Goal: Find specific page/section: Find specific page/section

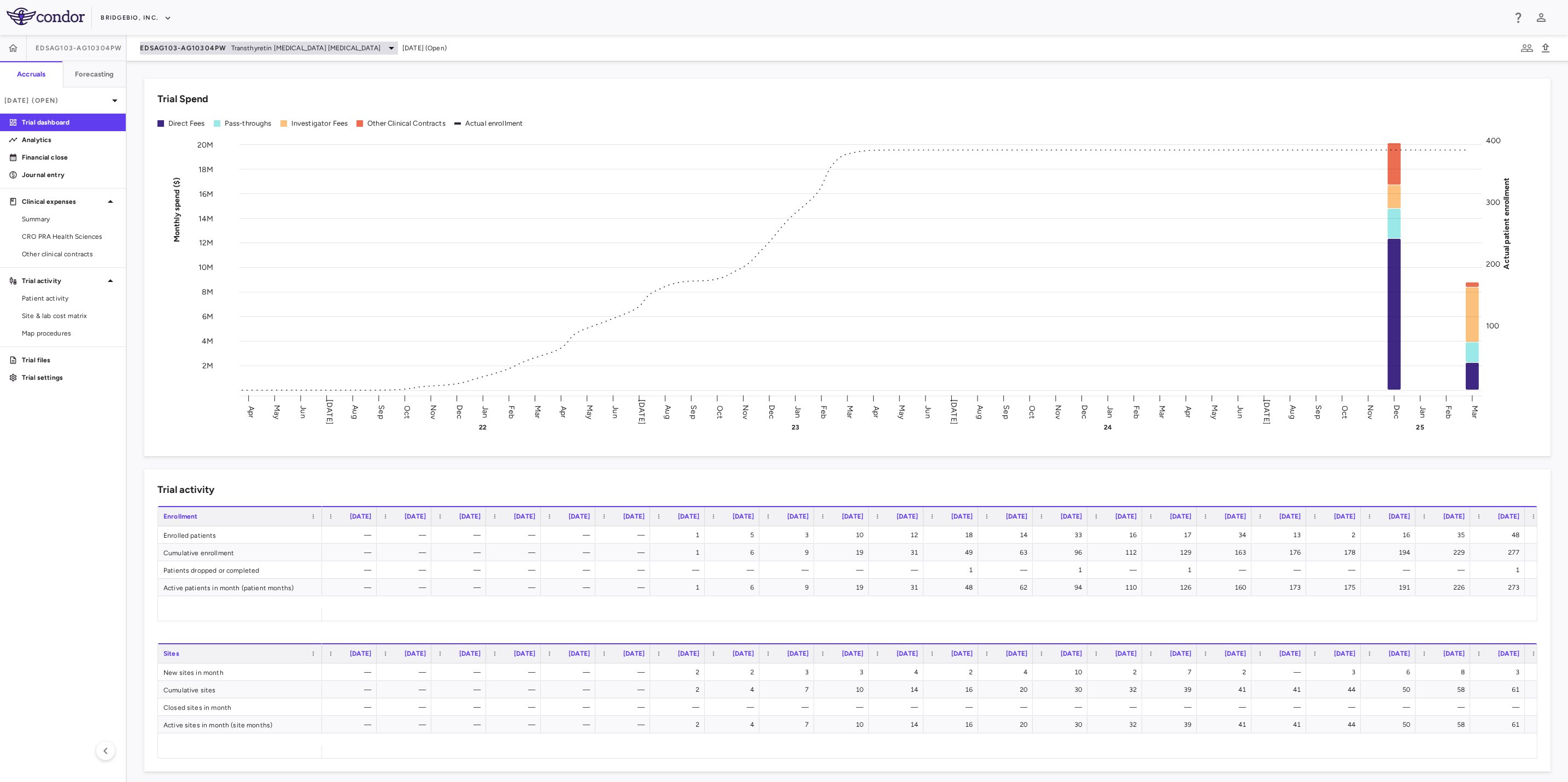
click at [225, 48] on span "EDSAG103-AG10304PW" at bounding box center [183, 48] width 87 height 8
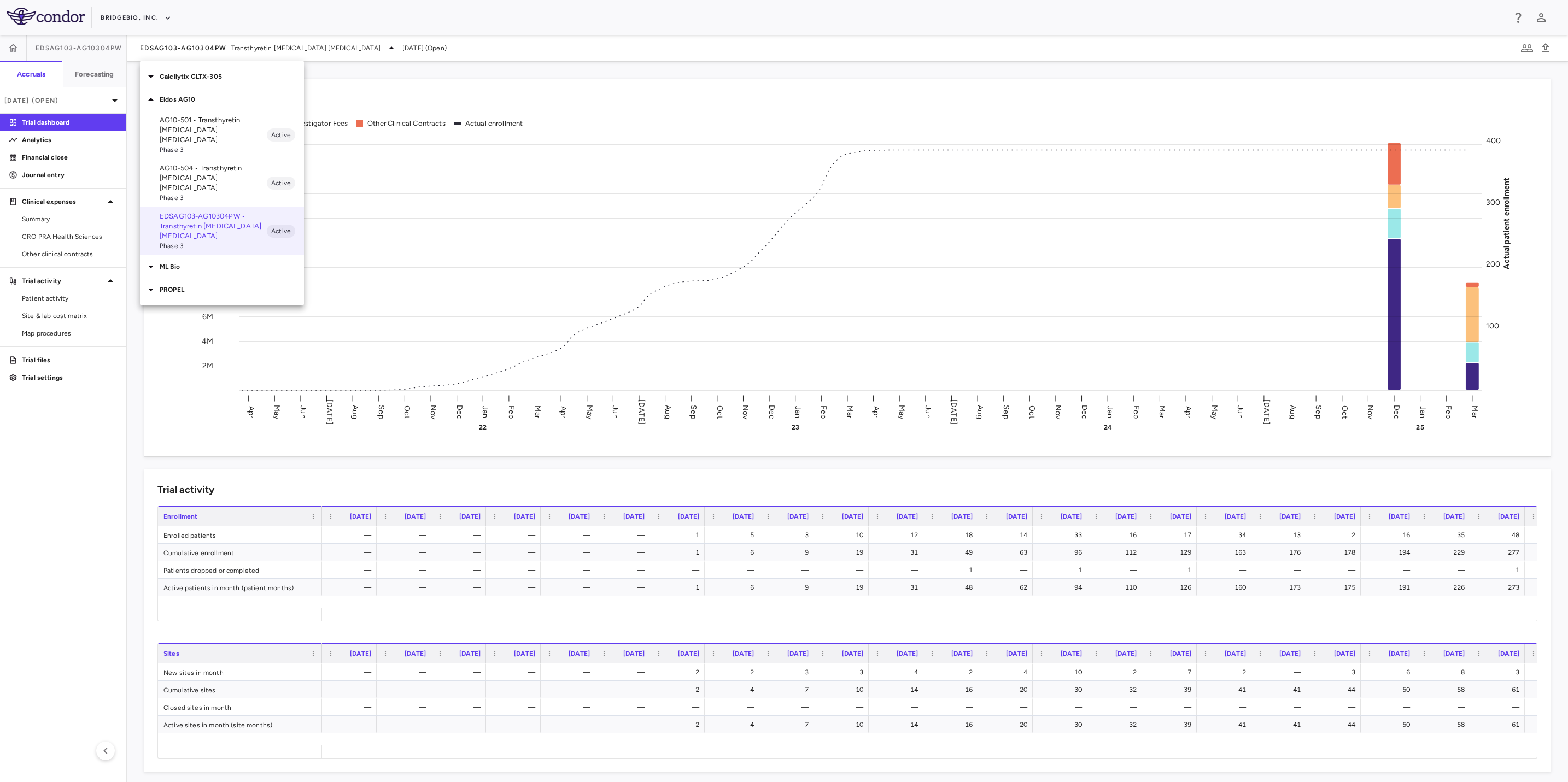
click at [212, 126] on p "AG10-501 • Transthyretin [MEDICAL_DATA] [MEDICAL_DATA]" at bounding box center [213, 130] width 107 height 29
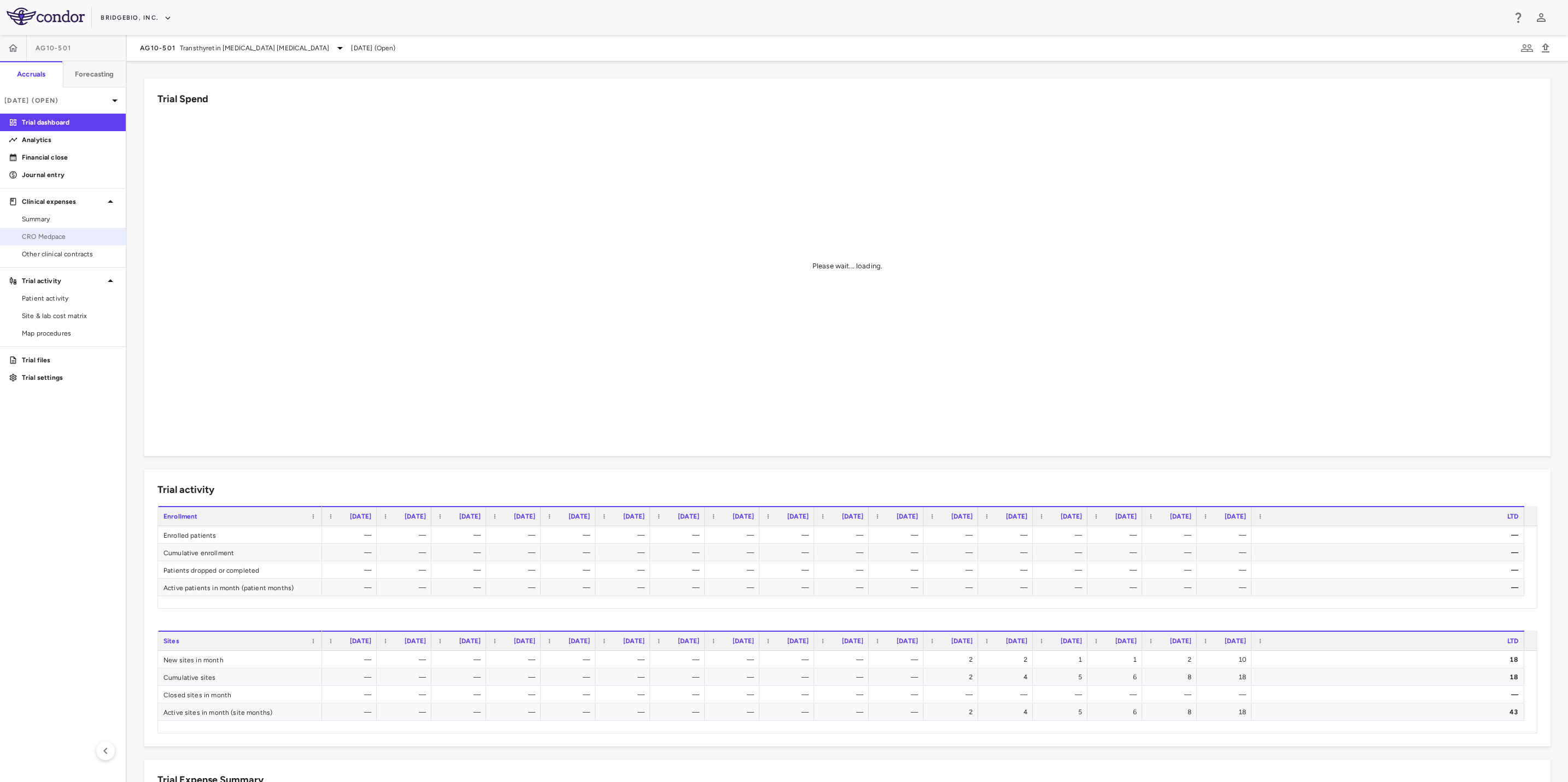
click at [58, 243] on link "CRO Medpace" at bounding box center [63, 236] width 126 height 16
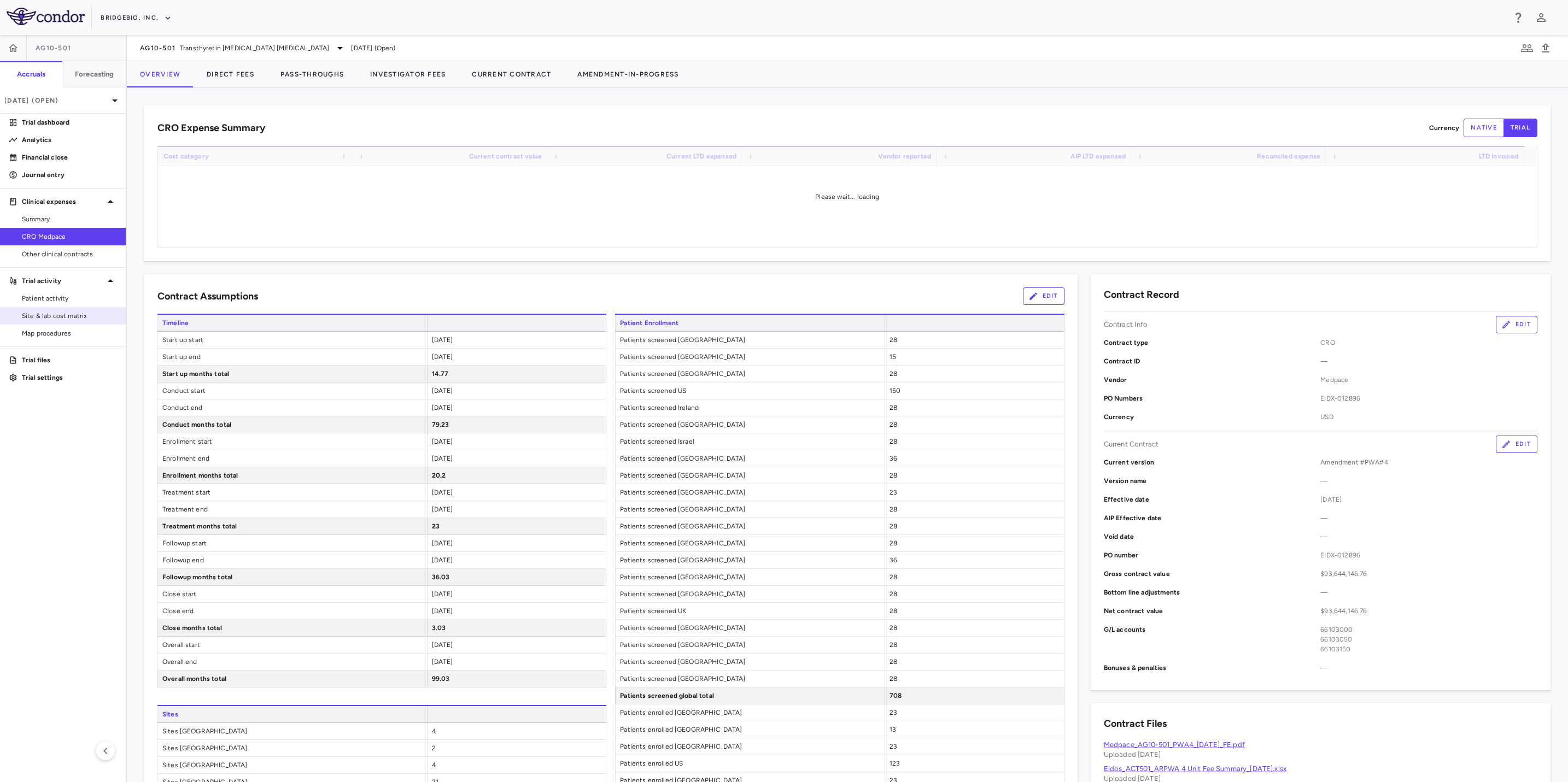
click at [72, 315] on span "Site & lab cost matrix" at bounding box center [69, 315] width 95 height 10
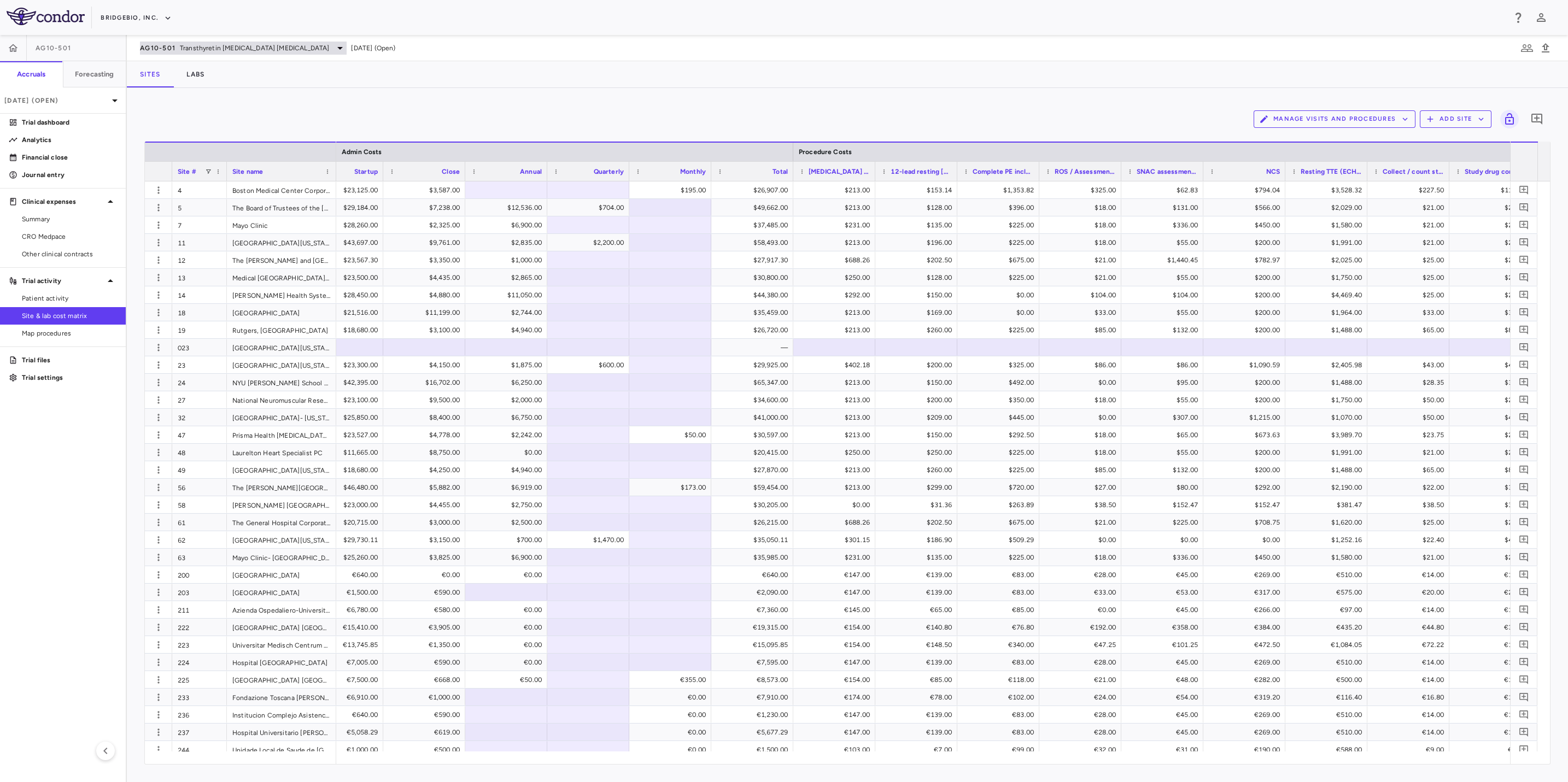
click at [334, 46] on icon at bounding box center [340, 48] width 13 height 13
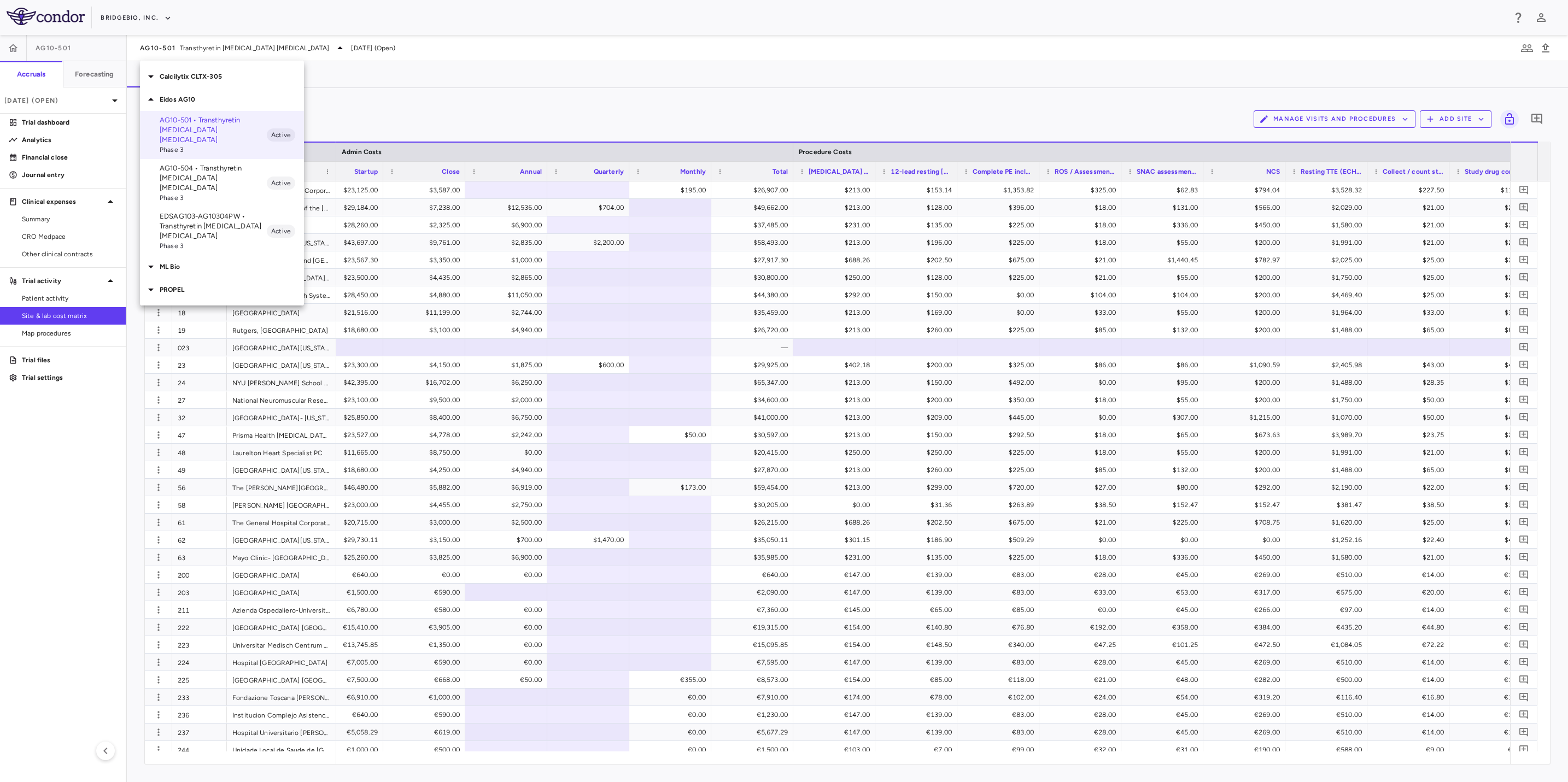
click at [230, 164] on p "AG10-504 • Transthyretin [MEDICAL_DATA] [MEDICAL_DATA]" at bounding box center [213, 178] width 107 height 29
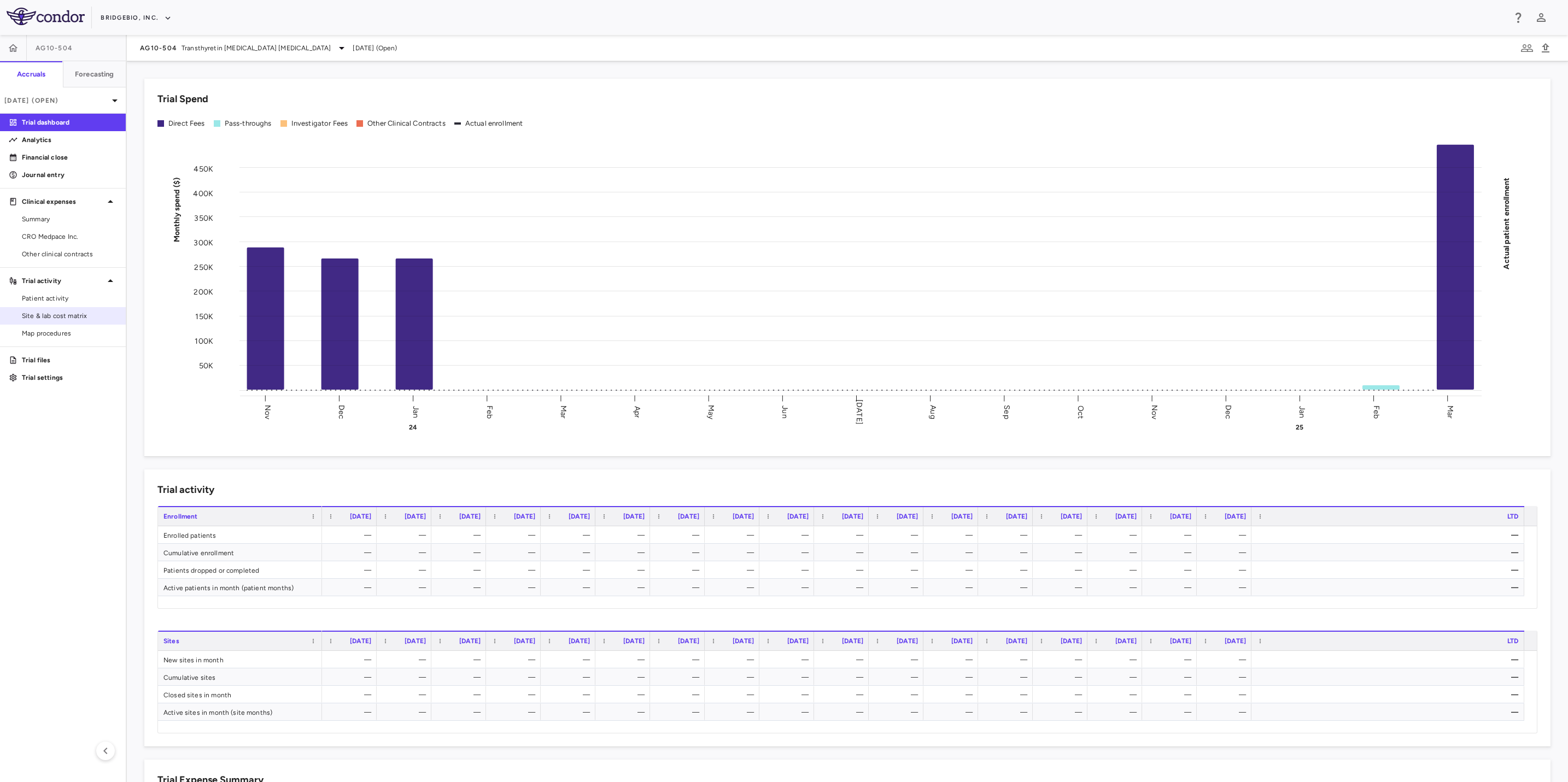
click at [80, 309] on link "Site & lab cost matrix" at bounding box center [63, 315] width 126 height 16
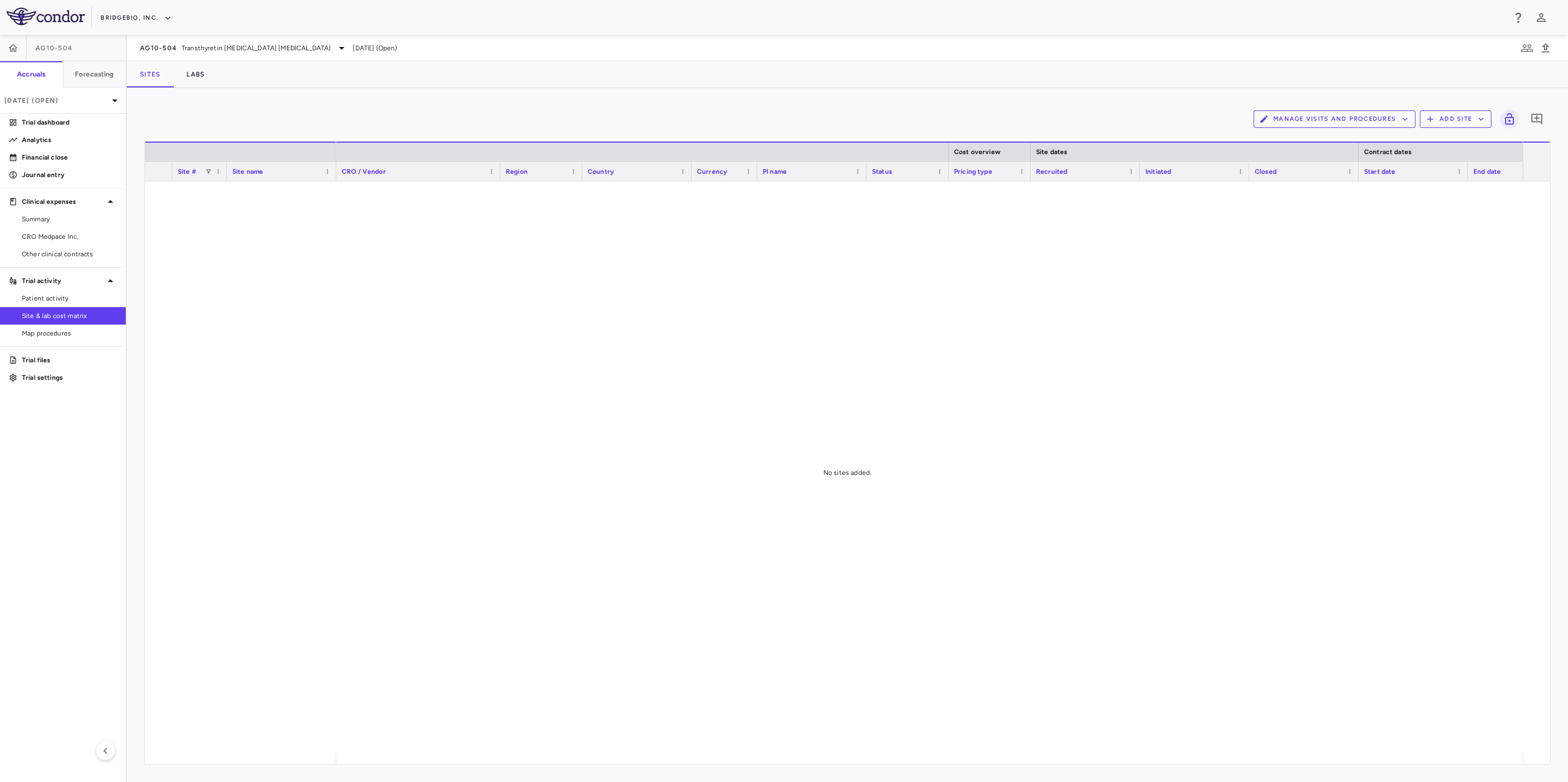
scroll to position [0, 486]
click at [287, 45] on span "Transthyretin [MEDICAL_DATA] [MEDICAL_DATA]" at bounding box center [256, 48] width 149 height 10
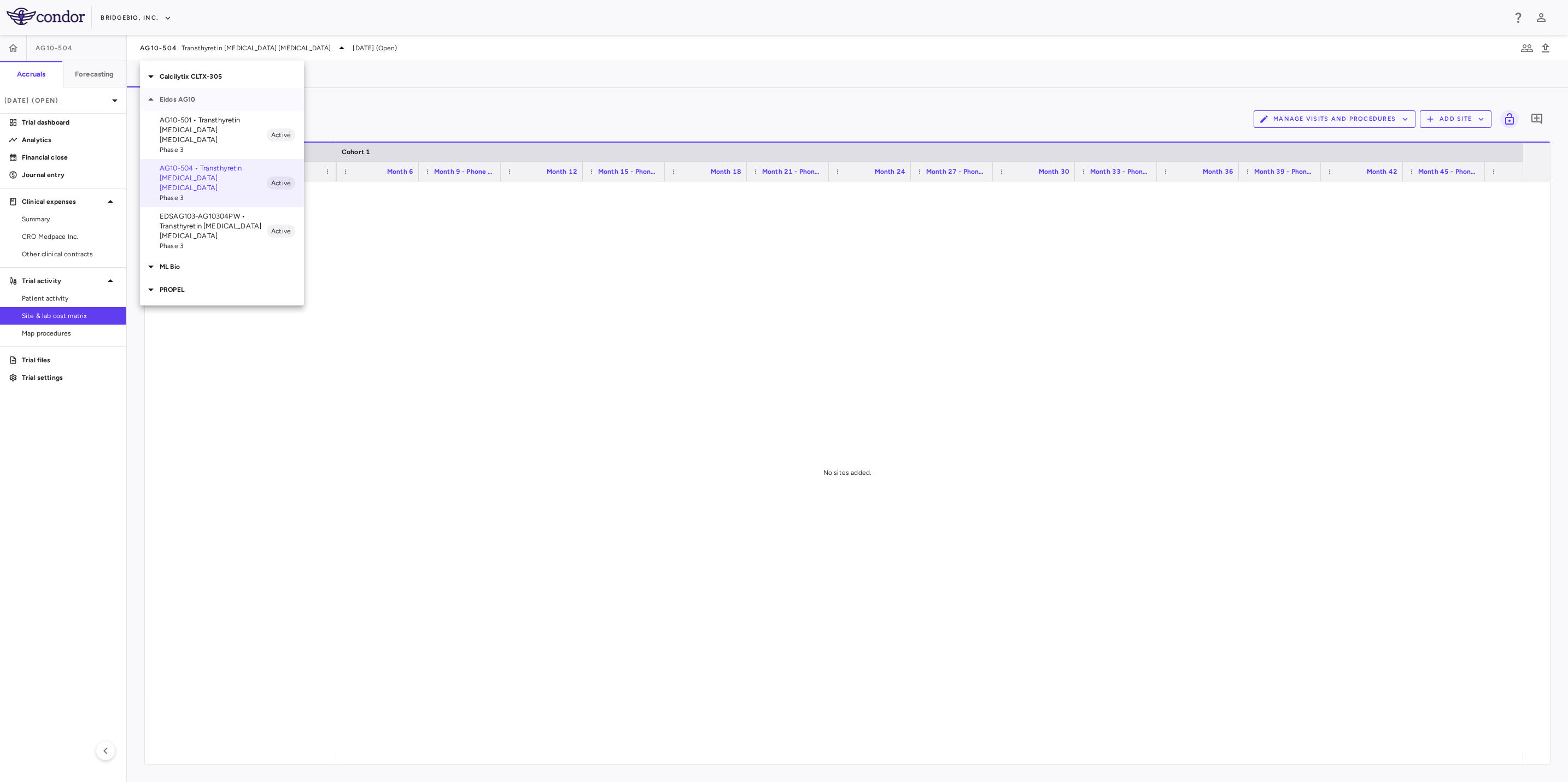
click at [215, 102] on p "Eidos AG10" at bounding box center [232, 99] width 144 height 10
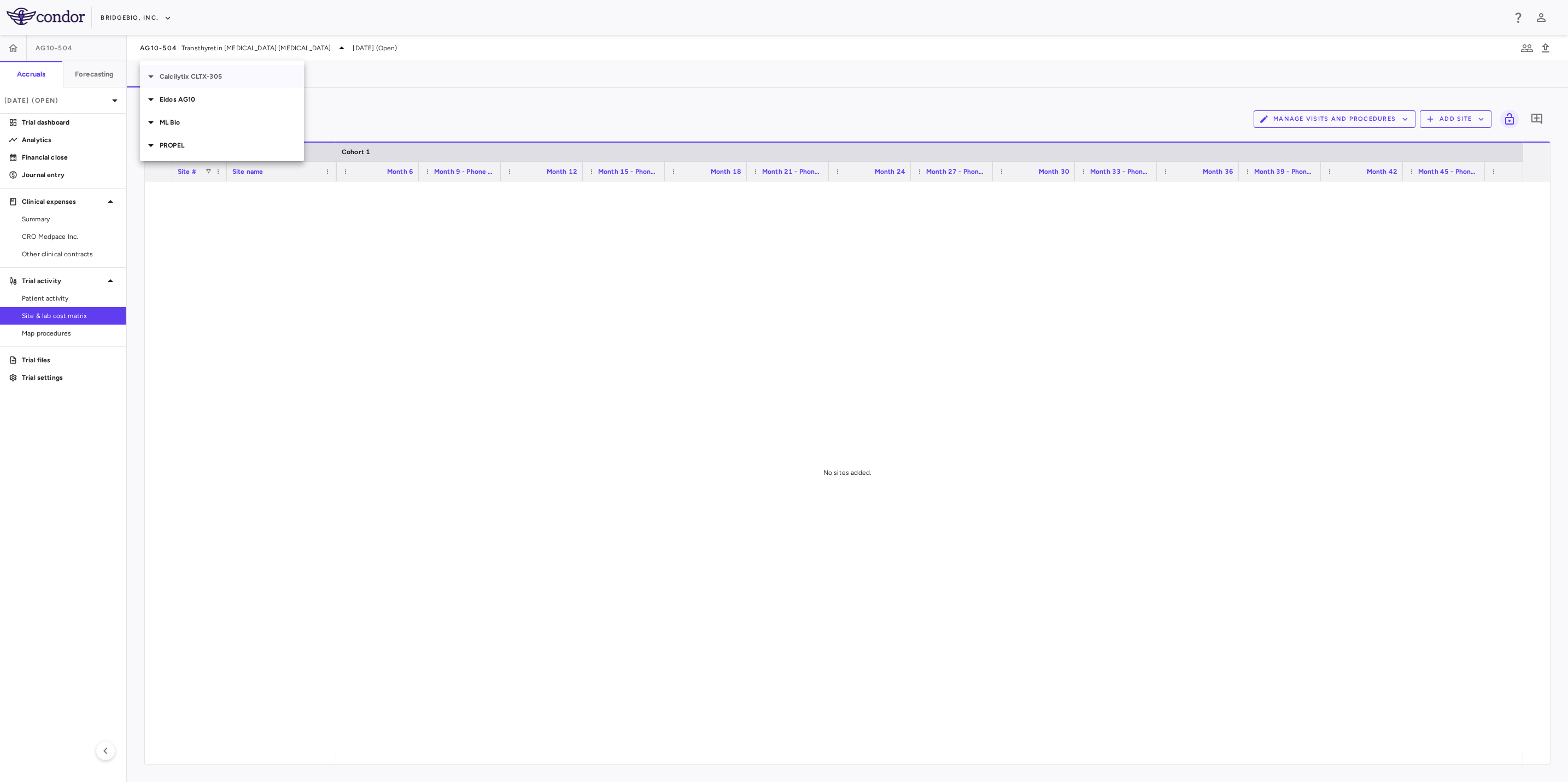
click at [212, 77] on p "Calcilytix CLTX-305" at bounding box center [232, 76] width 144 height 10
click at [218, 102] on span "Phase 3" at bounding box center [213, 107] width 107 height 10
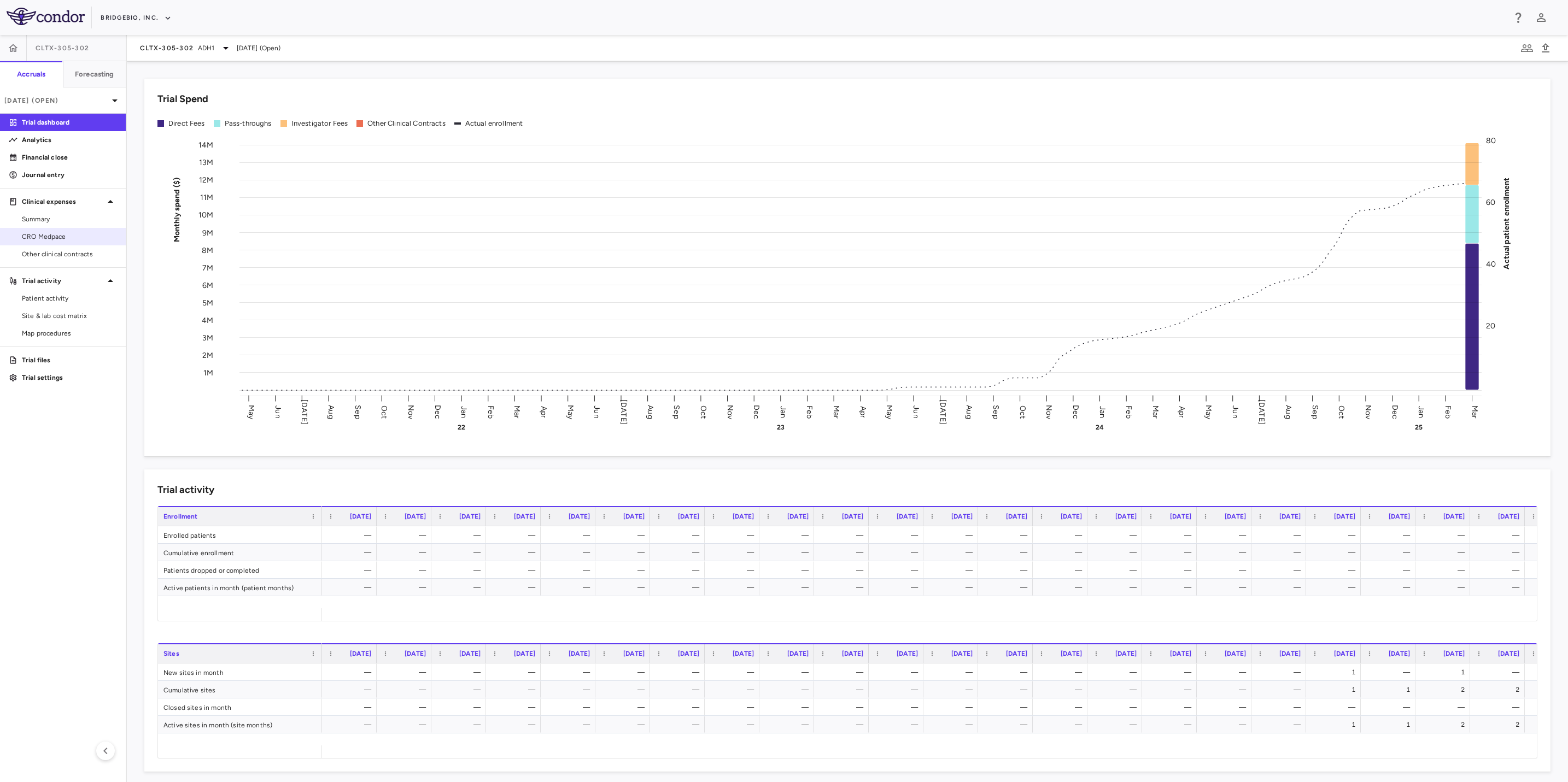
click at [71, 237] on span "CRO Medpace" at bounding box center [69, 236] width 95 height 10
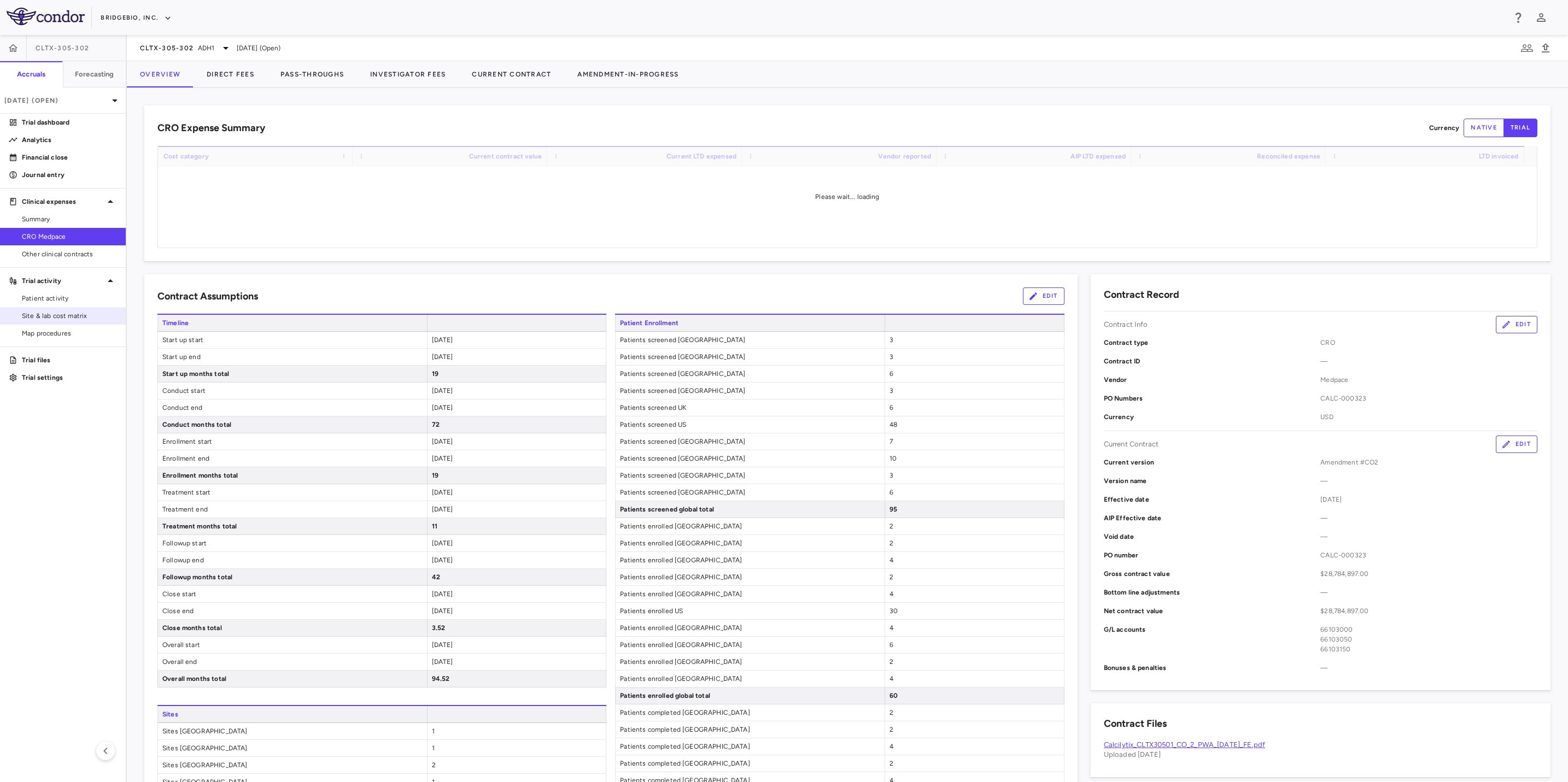
click at [76, 312] on span "Site & lab cost matrix" at bounding box center [69, 315] width 95 height 10
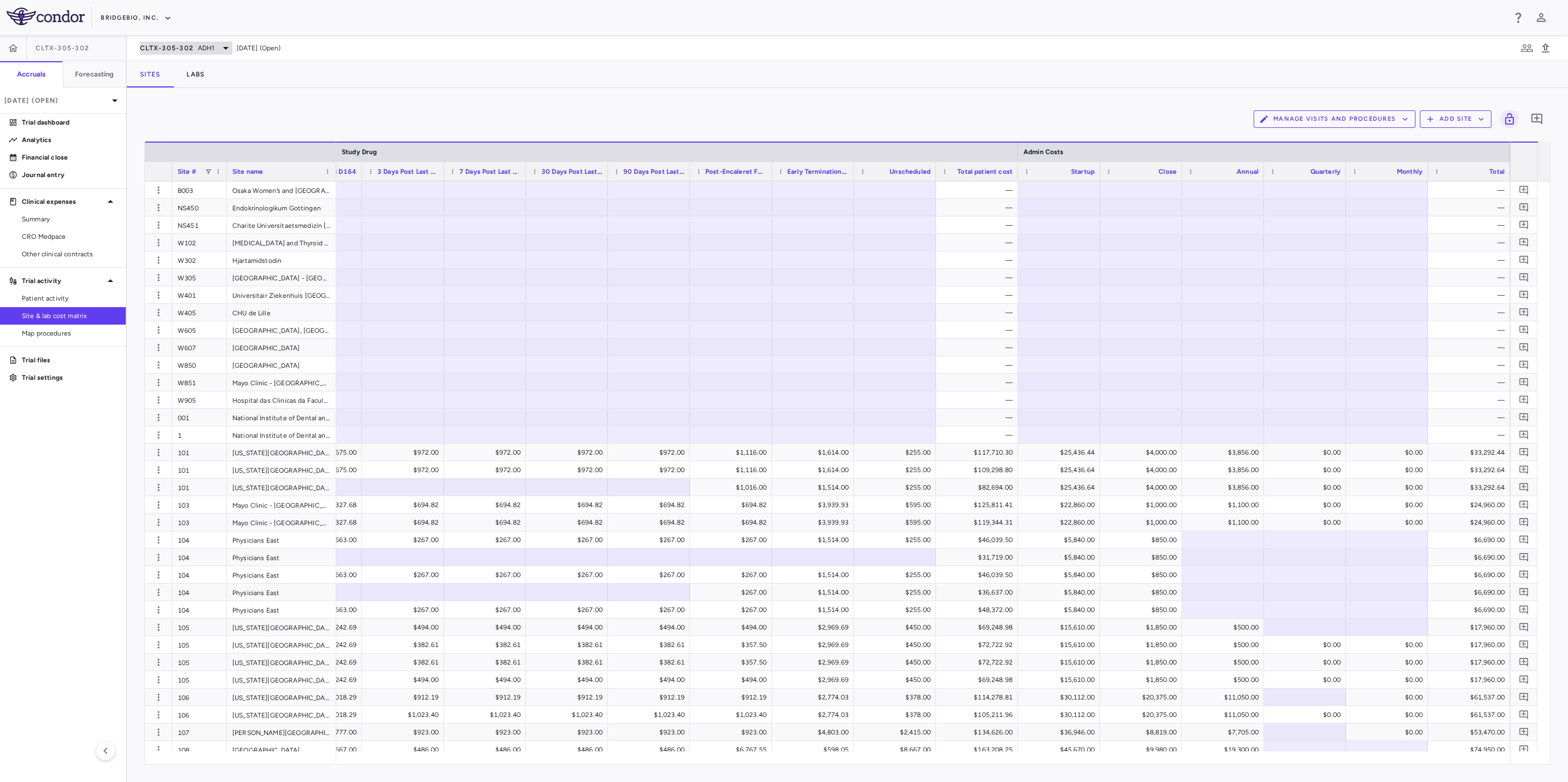
click at [219, 51] on icon at bounding box center [226, 48] width 13 height 13
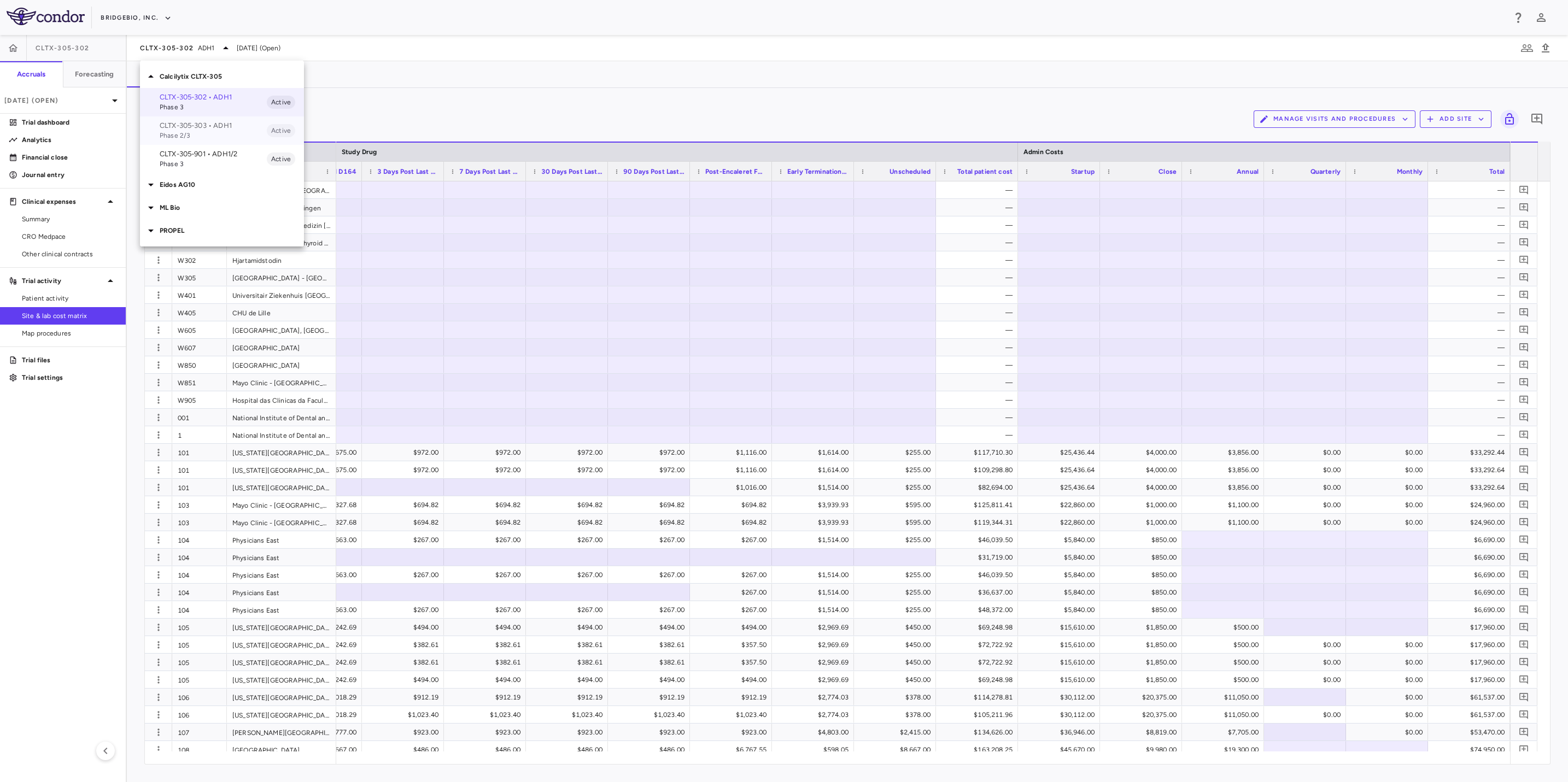
click at [225, 129] on p "CLTX-305-303 • ADH1" at bounding box center [213, 125] width 107 height 10
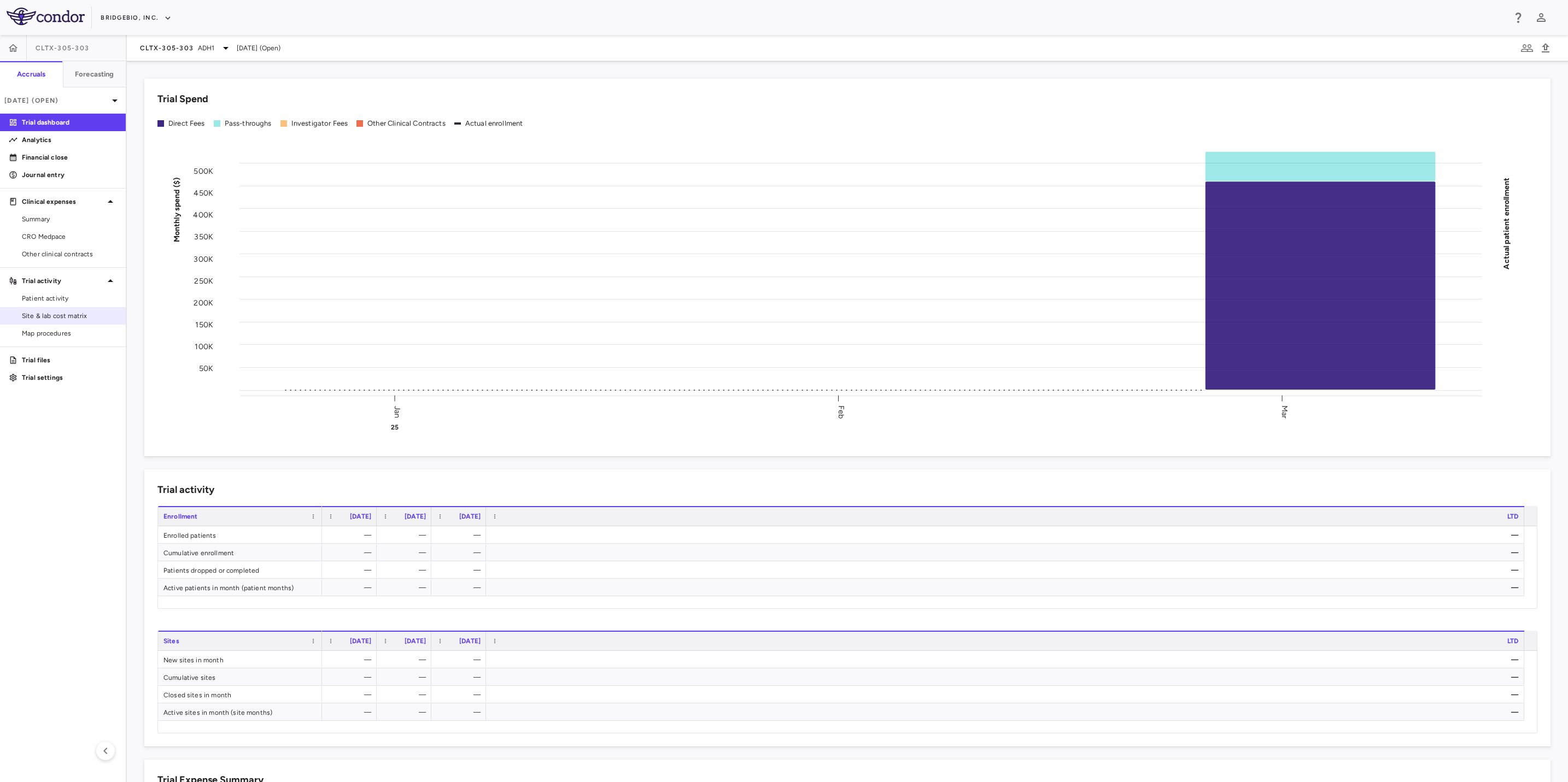
click at [89, 315] on span "Site & lab cost matrix" at bounding box center [69, 315] width 95 height 10
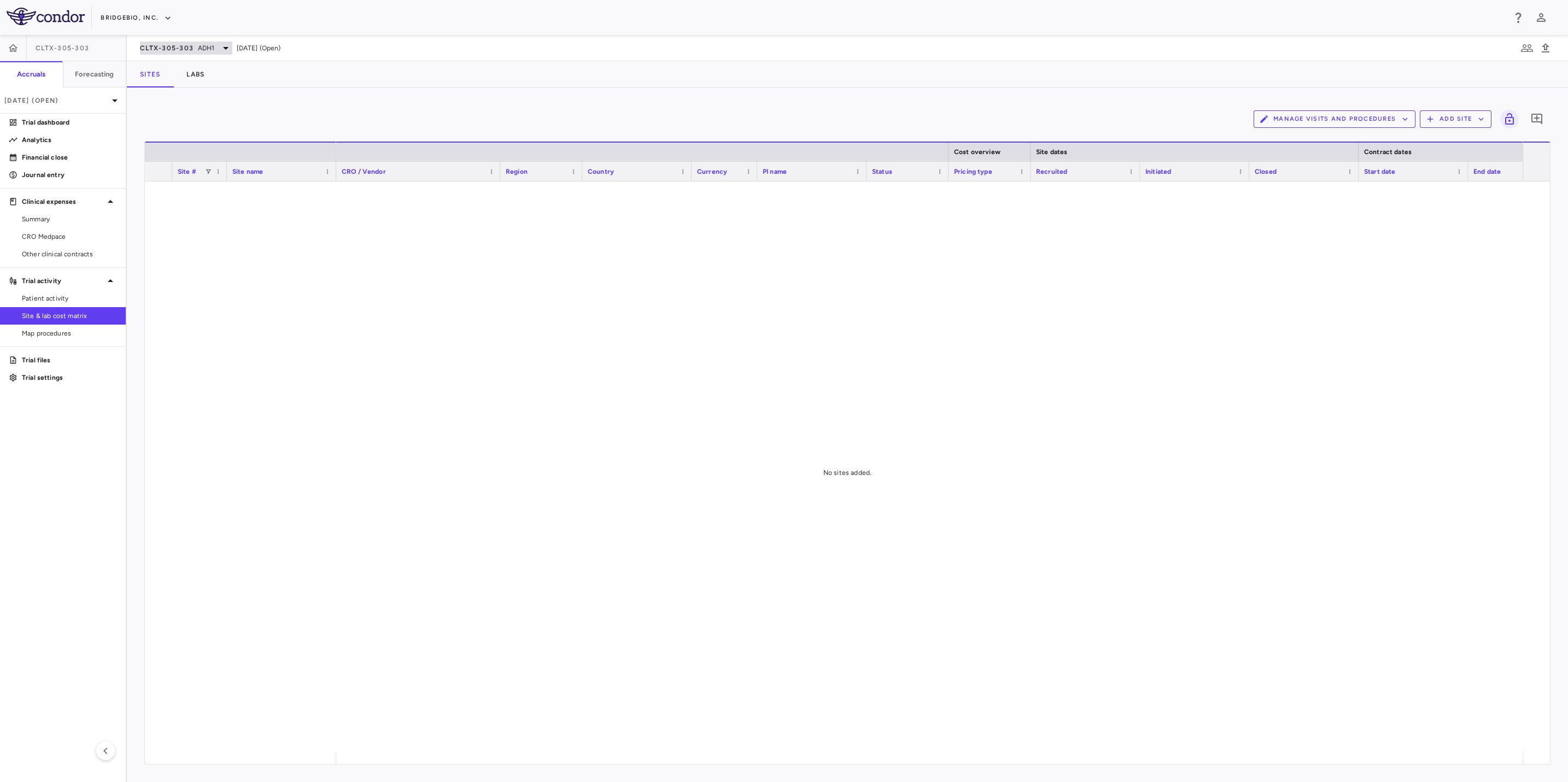
click at [222, 43] on icon at bounding box center [226, 48] width 13 height 13
click at [232, 153] on p "CLTX-305-901 • ADH1/2" at bounding box center [213, 154] width 107 height 10
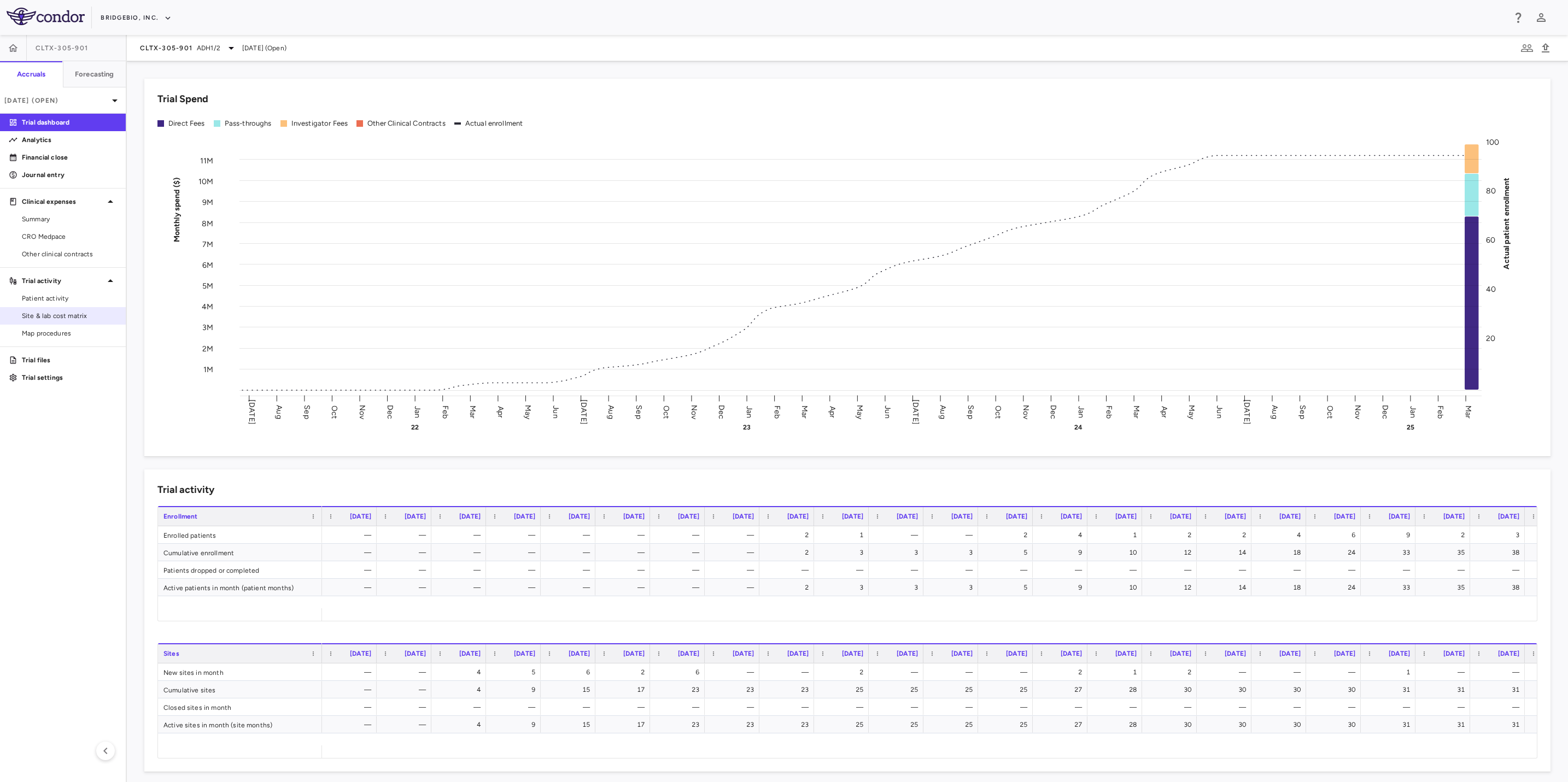
click at [95, 322] on link "Site & lab cost matrix" at bounding box center [63, 315] width 126 height 16
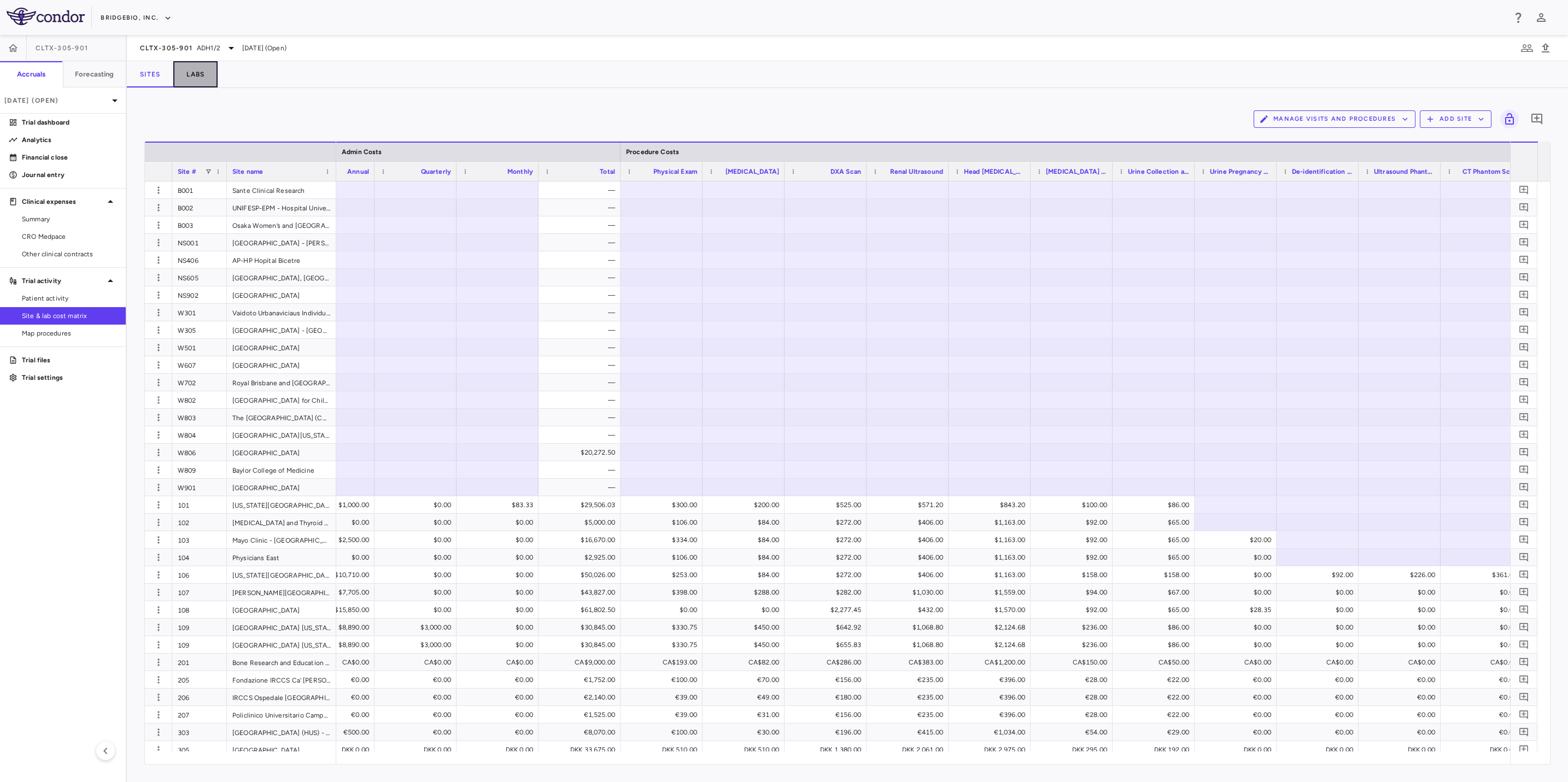
click at [204, 66] on button "Labs" at bounding box center [195, 74] width 44 height 26
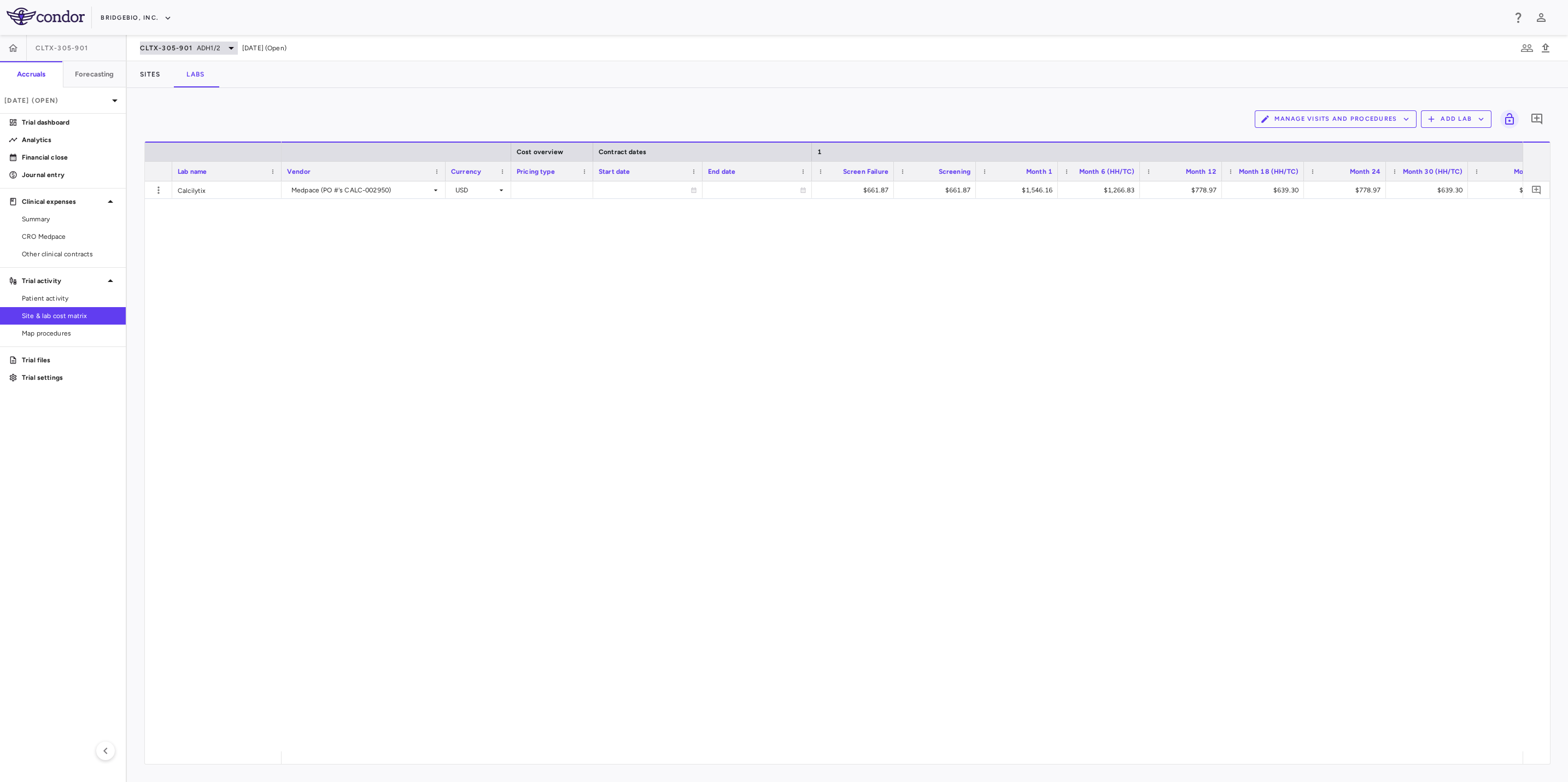
click at [222, 49] on div "CLTX-305-901 ADH1/2" at bounding box center [189, 48] width 98 height 13
click at [196, 76] on p "Calcilytix CLTX-305" at bounding box center [232, 76] width 144 height 10
click at [204, 146] on p "PROPEL" at bounding box center [232, 145] width 144 height 10
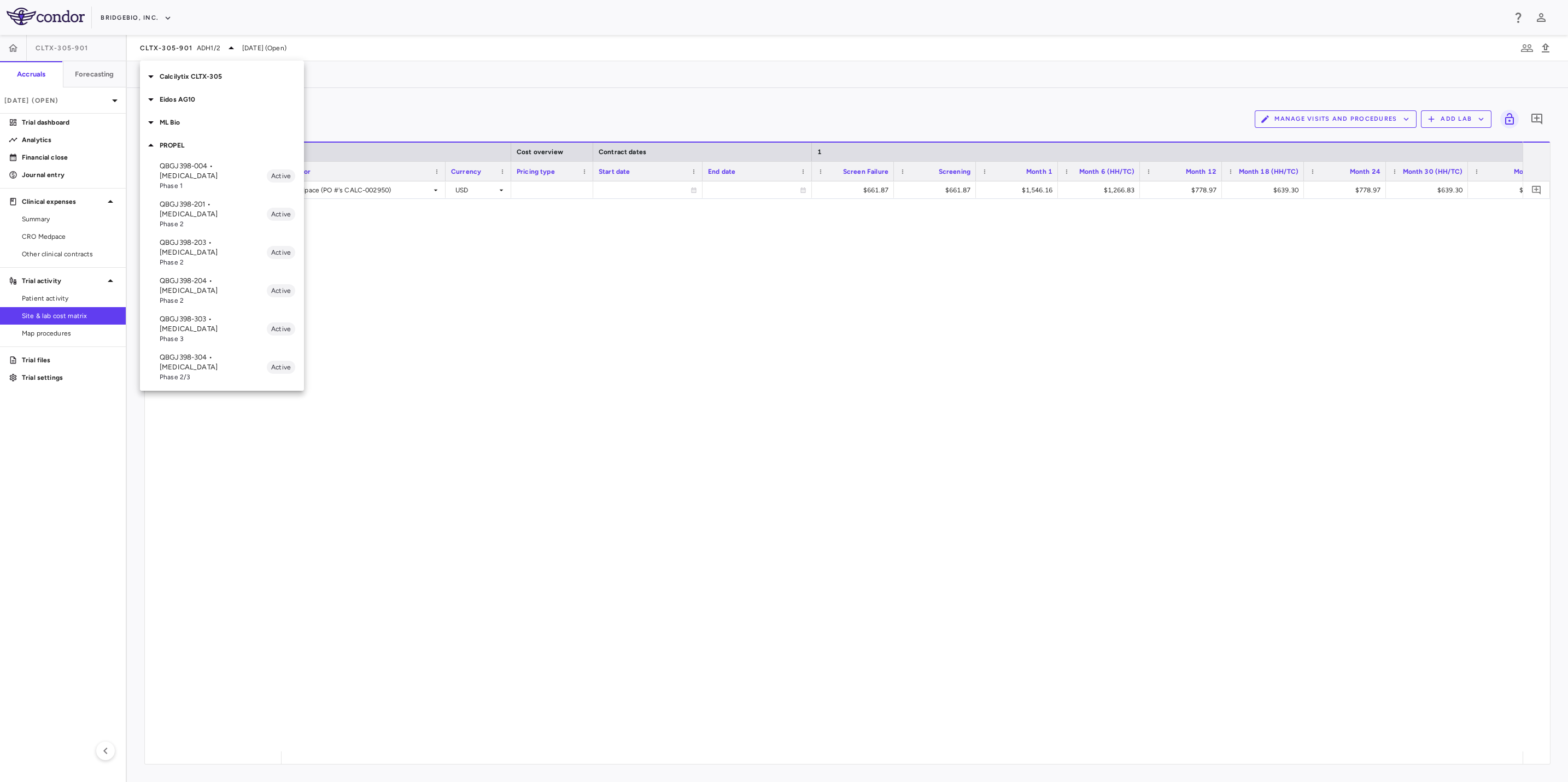
click at [192, 119] on p "ML Bio" at bounding box center [232, 122] width 144 height 10
click at [196, 146] on p "MLB-01-005 • Limb GirdleMuscular [MEDICAL_DATA]" at bounding box center [213, 153] width 107 height 29
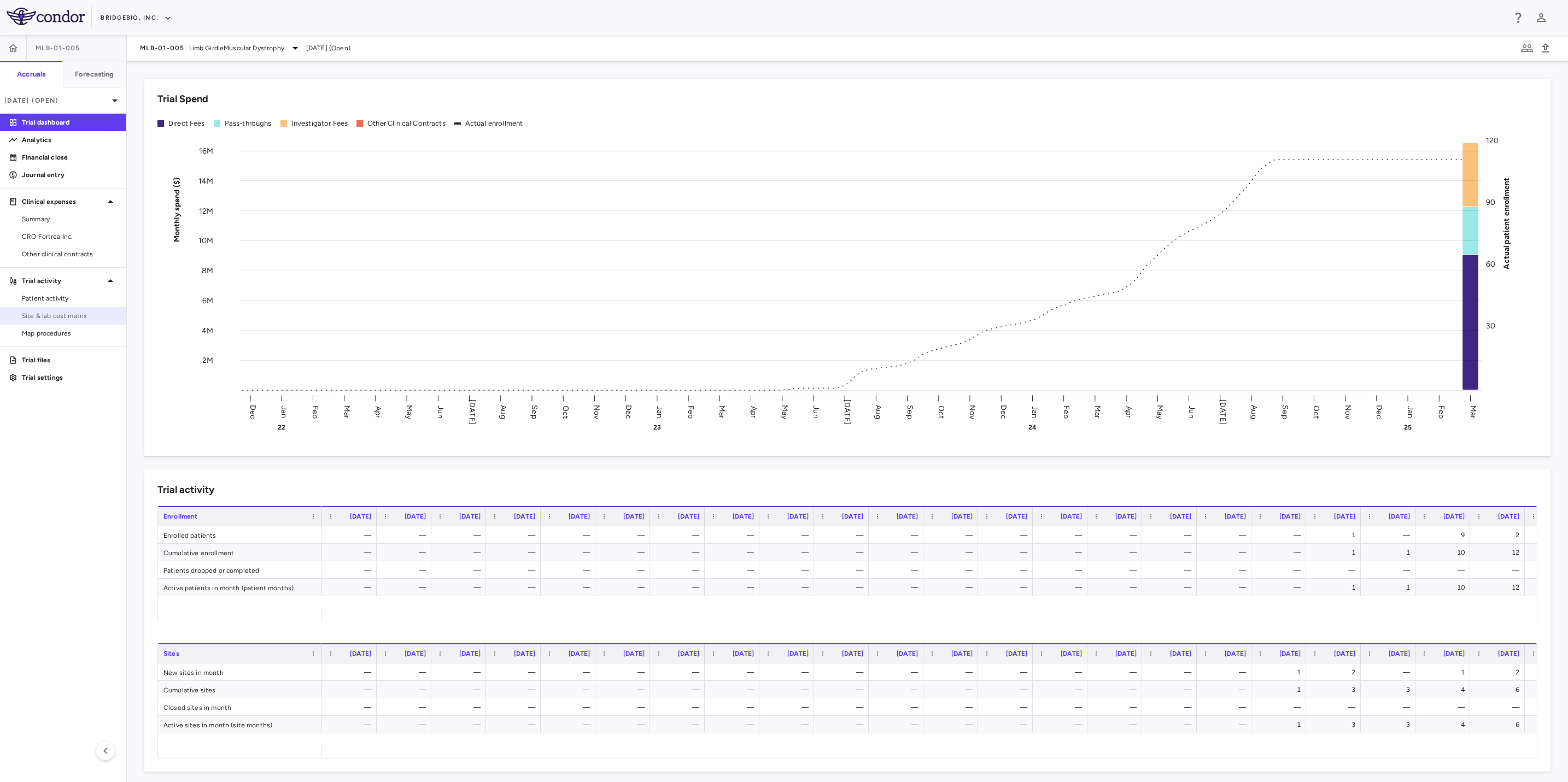
click at [67, 315] on span "Site & lab cost matrix" at bounding box center [69, 315] width 95 height 10
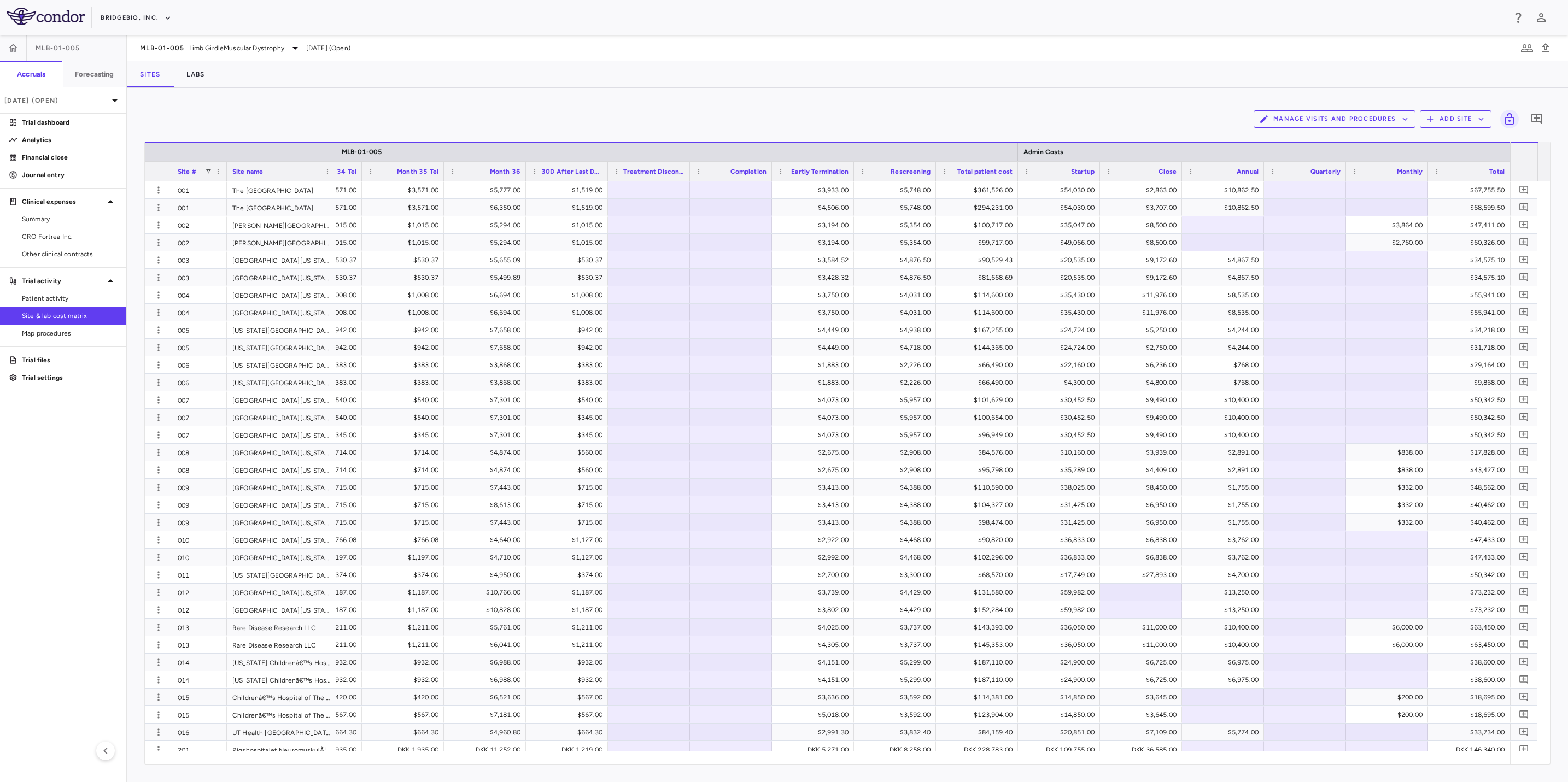
click at [279, 57] on div "MLB-01-005 Limb GirdleMuscular [MEDICAL_DATA] [DATE] (Open)" at bounding box center [847, 48] width 1441 height 26
click at [279, 50] on span "Limb GirdleMuscular Dystrophy" at bounding box center [237, 48] width 95 height 10
click at [196, 189] on p "PROPEL" at bounding box center [232, 193] width 144 height 10
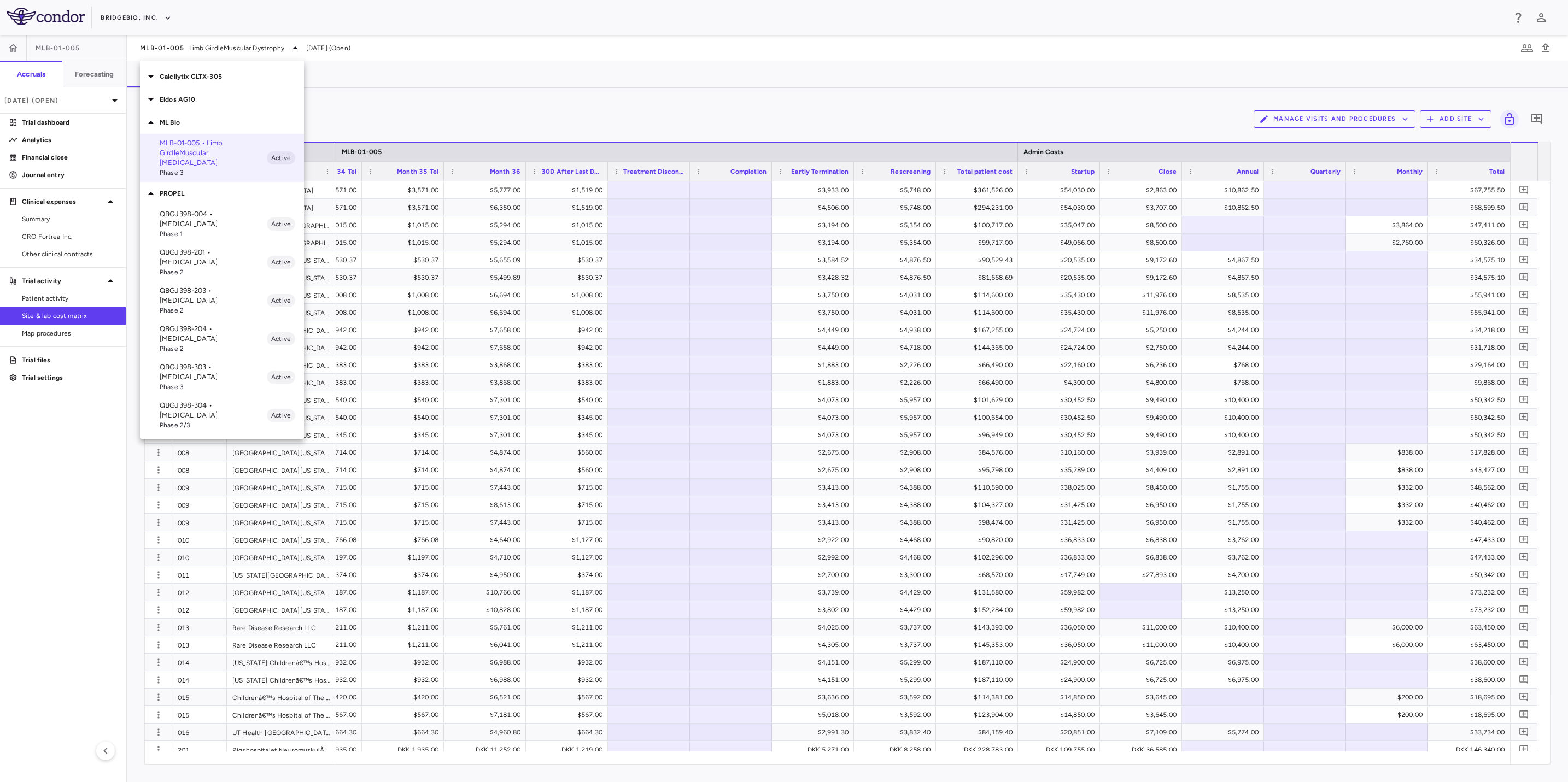
click at [196, 213] on p "QBGJ398-004 • [MEDICAL_DATA]" at bounding box center [213, 219] width 107 height 20
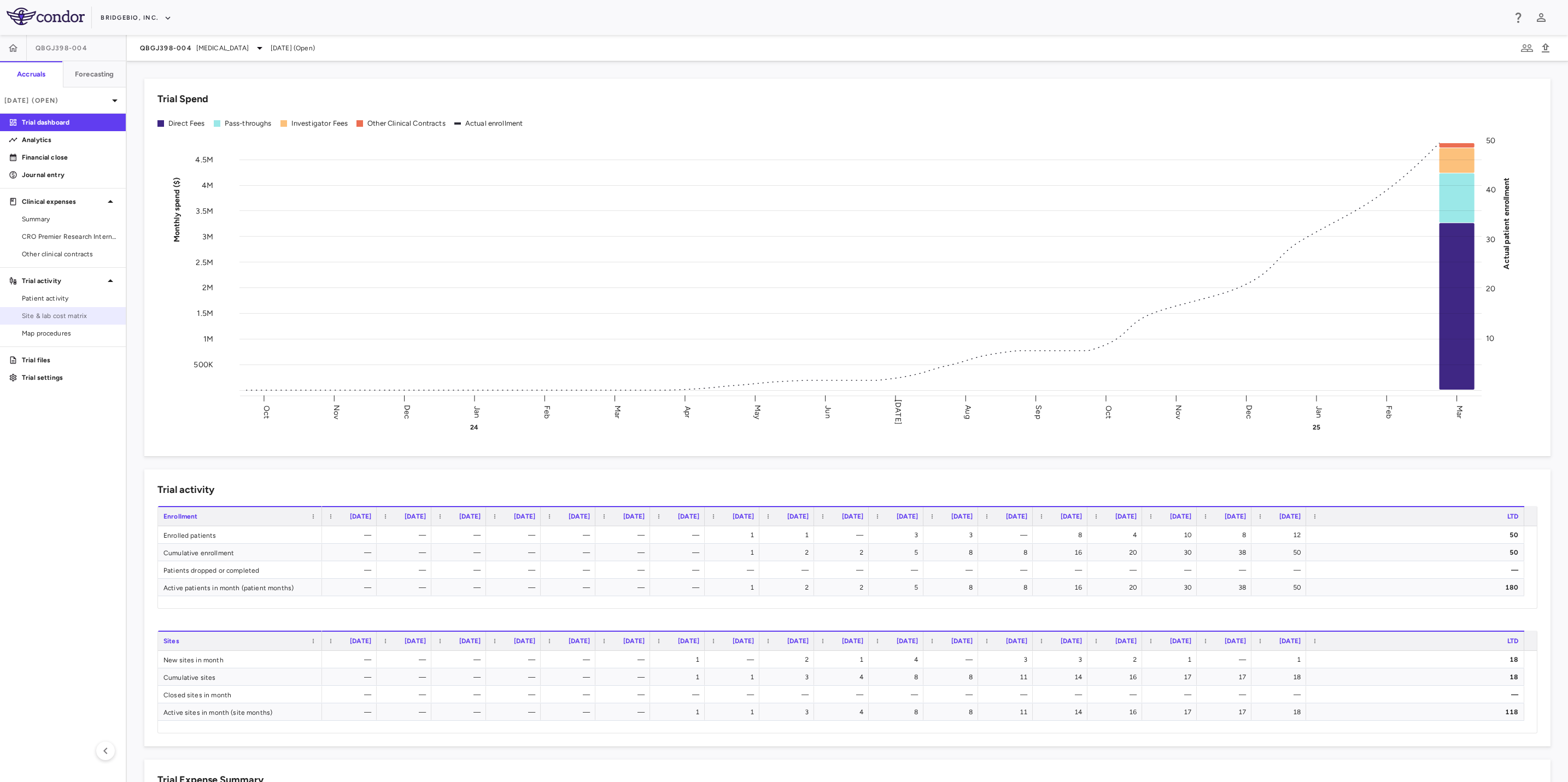
click at [87, 317] on span "Site & lab cost matrix" at bounding box center [69, 315] width 95 height 10
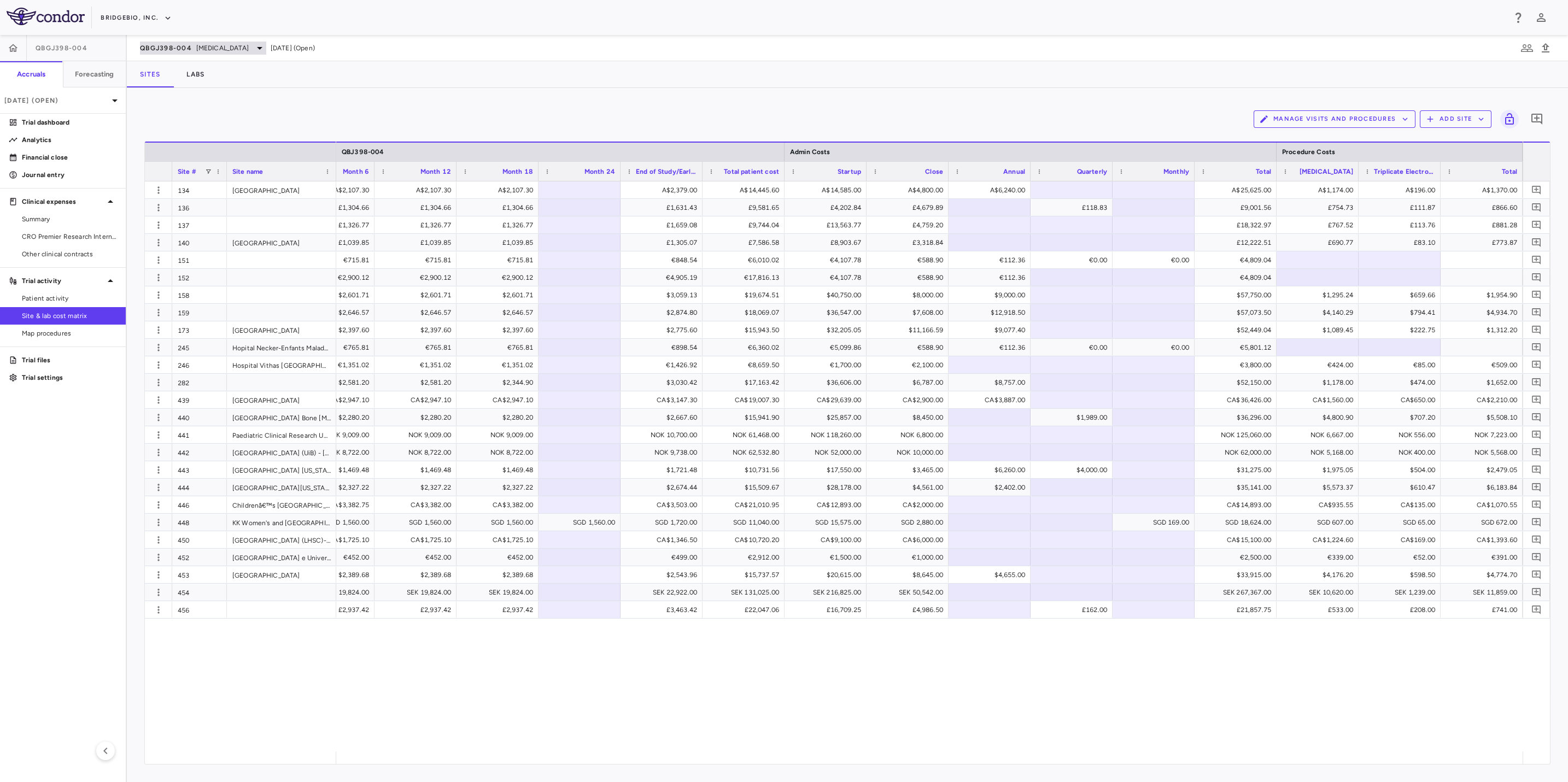
click at [232, 43] on span "[MEDICAL_DATA]" at bounding box center [223, 48] width 52 height 10
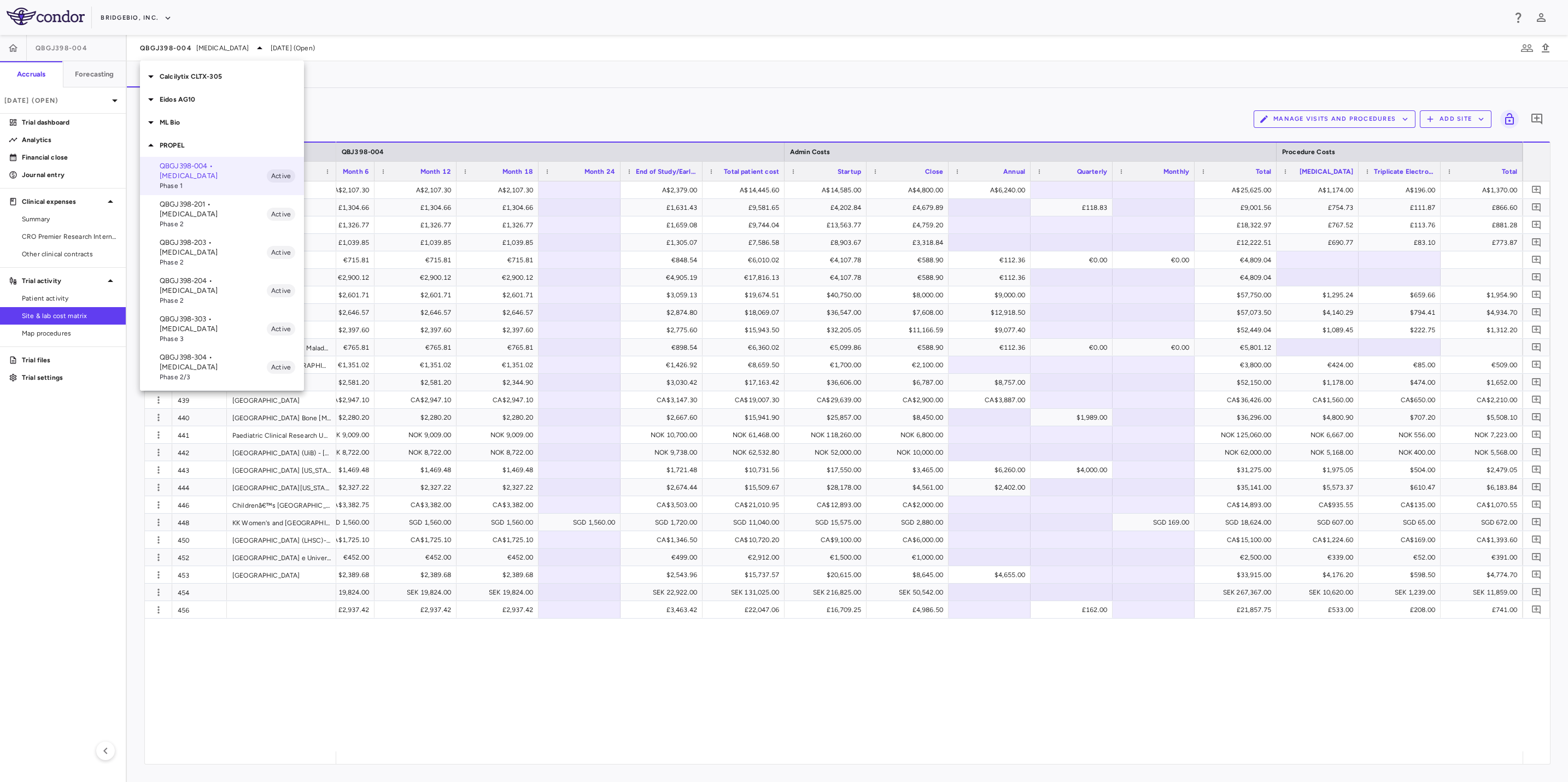
click at [228, 219] on span "Phase 2" at bounding box center [213, 224] width 107 height 10
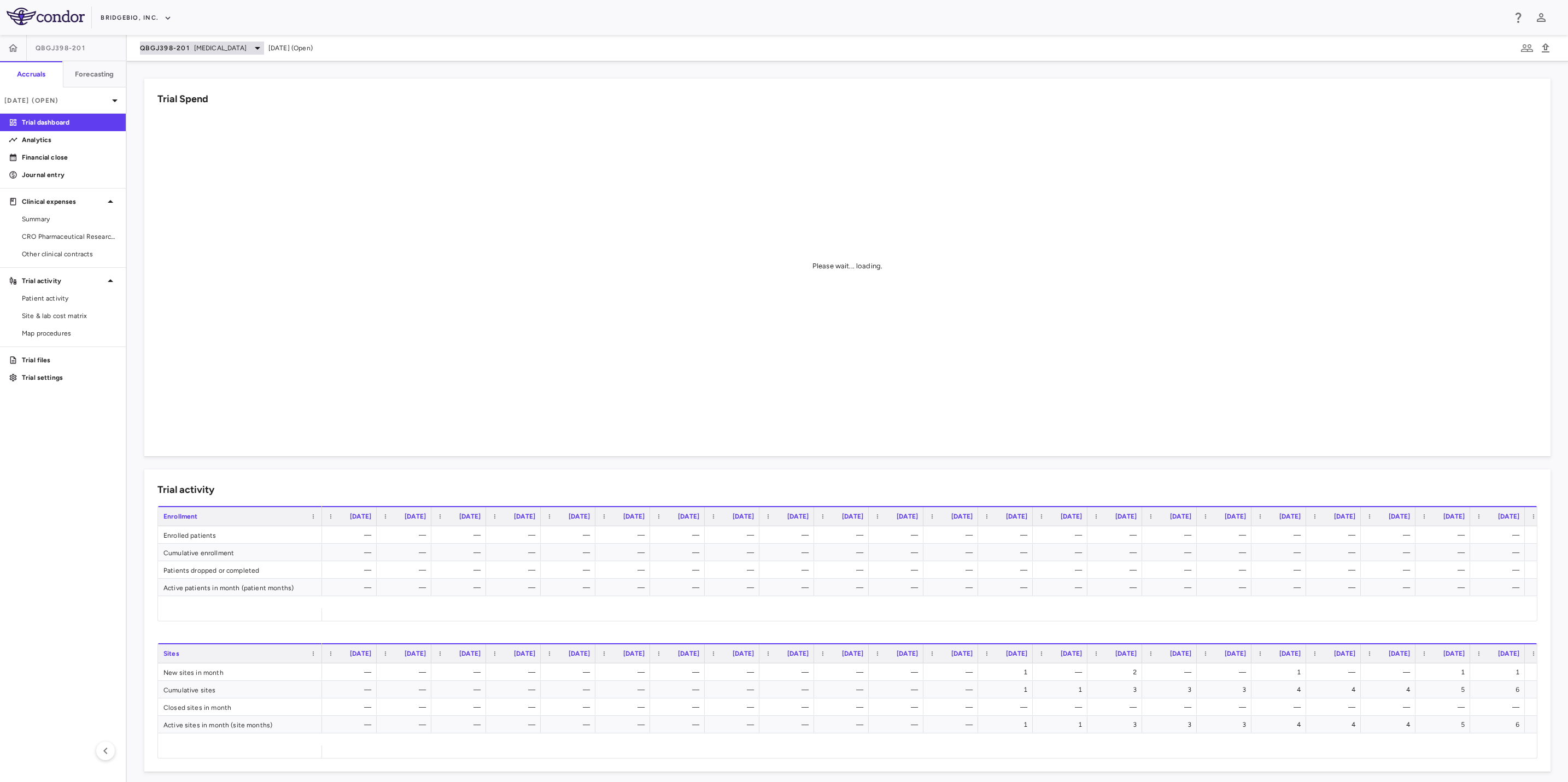
click at [238, 42] on div "QBGJ398-201 [MEDICAL_DATA]" at bounding box center [202, 48] width 124 height 13
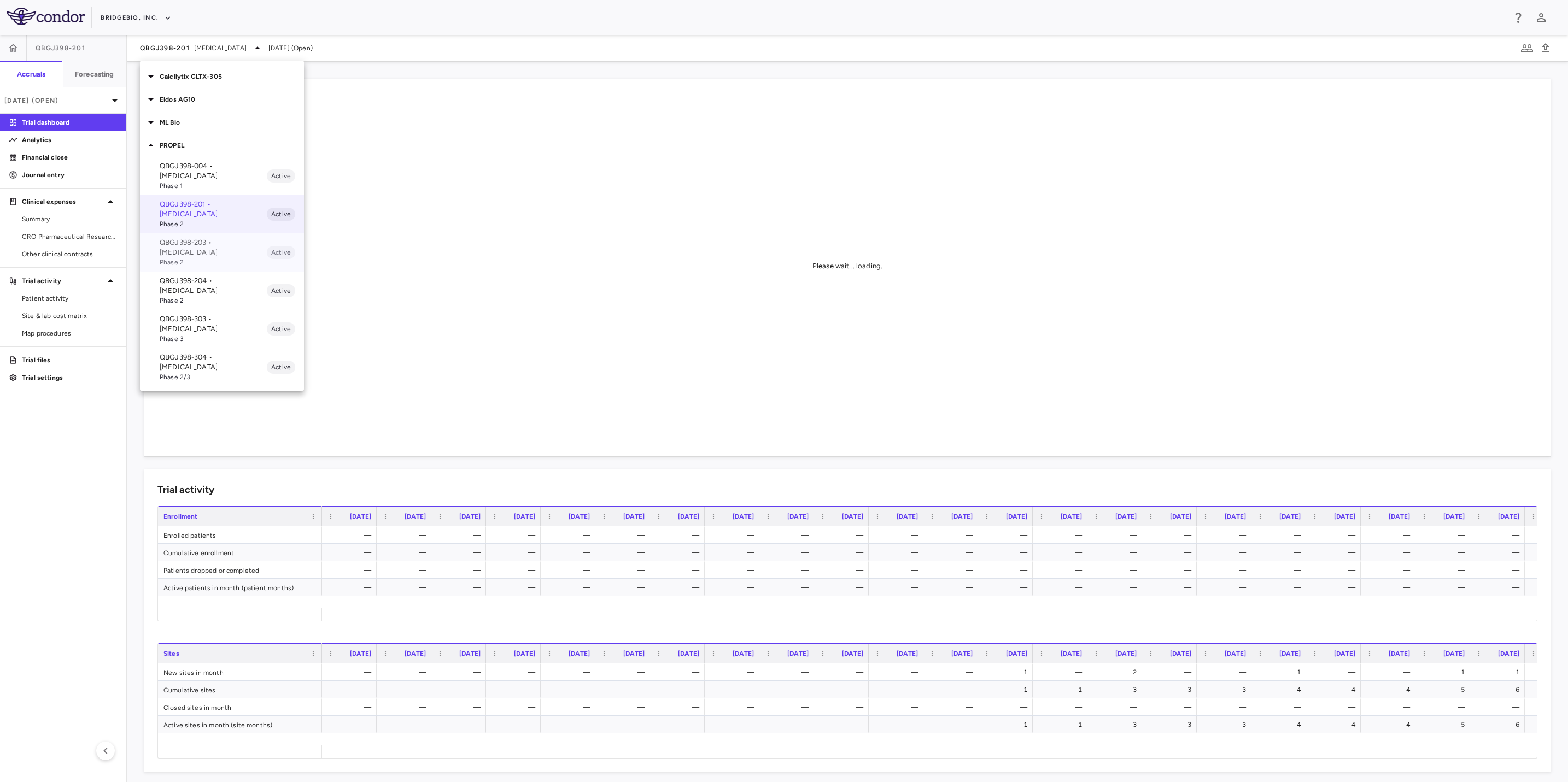
click at [225, 257] on span "Phase 2" at bounding box center [213, 262] width 107 height 10
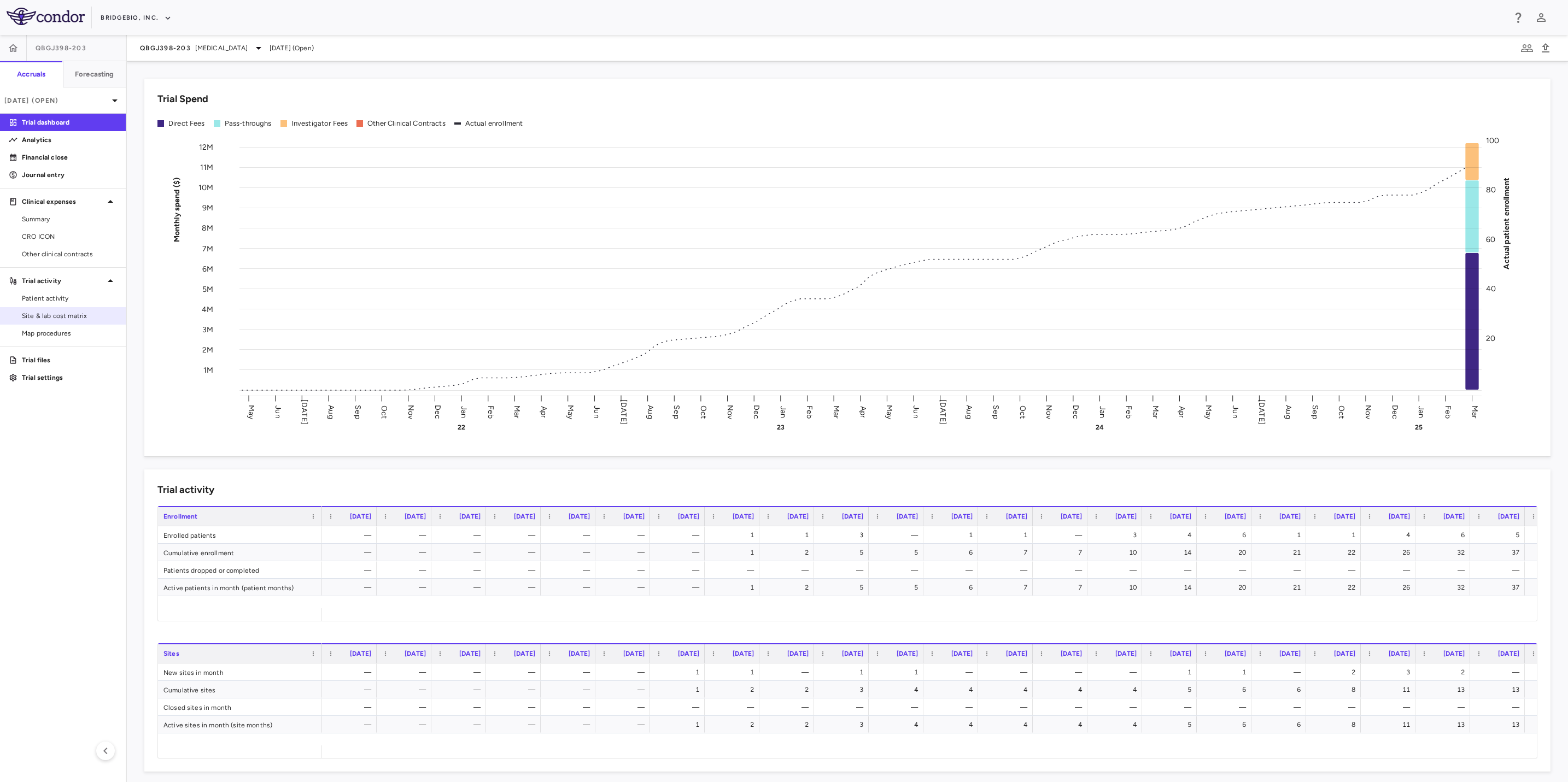
click at [72, 317] on span "Site & lab cost matrix" at bounding box center [69, 315] width 95 height 10
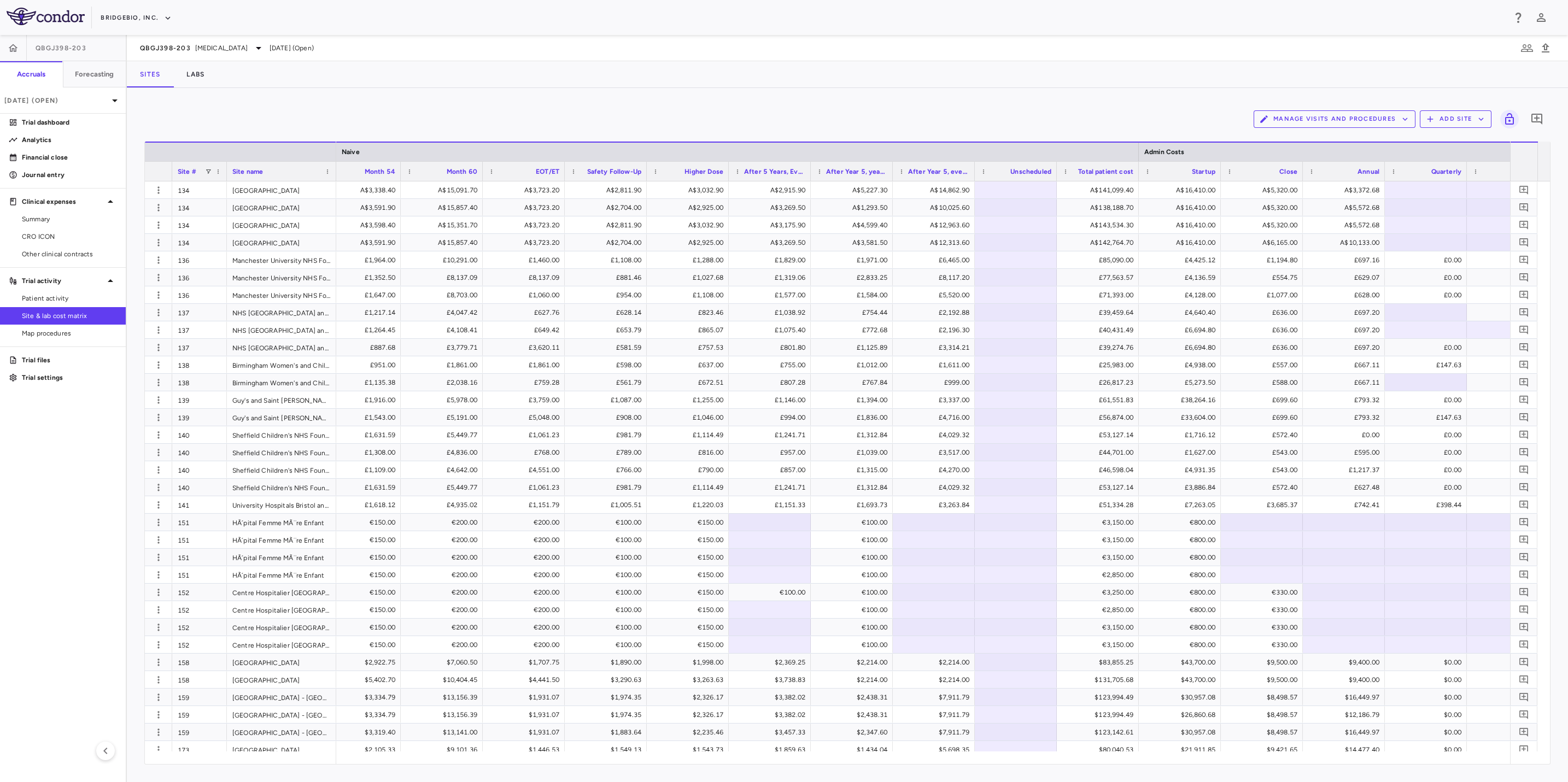
scroll to position [0, 6053]
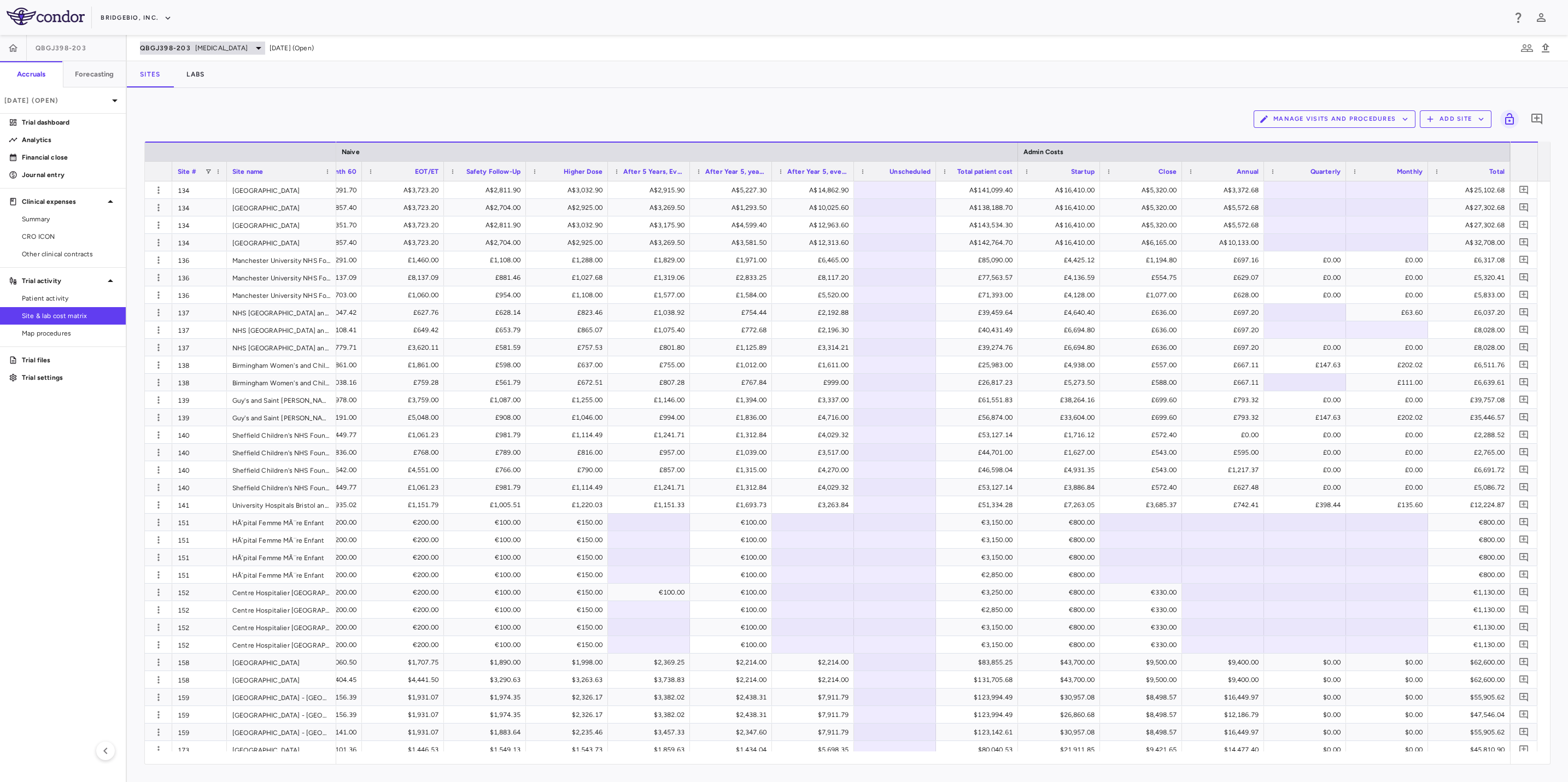
click at [245, 48] on div "QBGJ398-203 [MEDICAL_DATA]" at bounding box center [202, 48] width 125 height 13
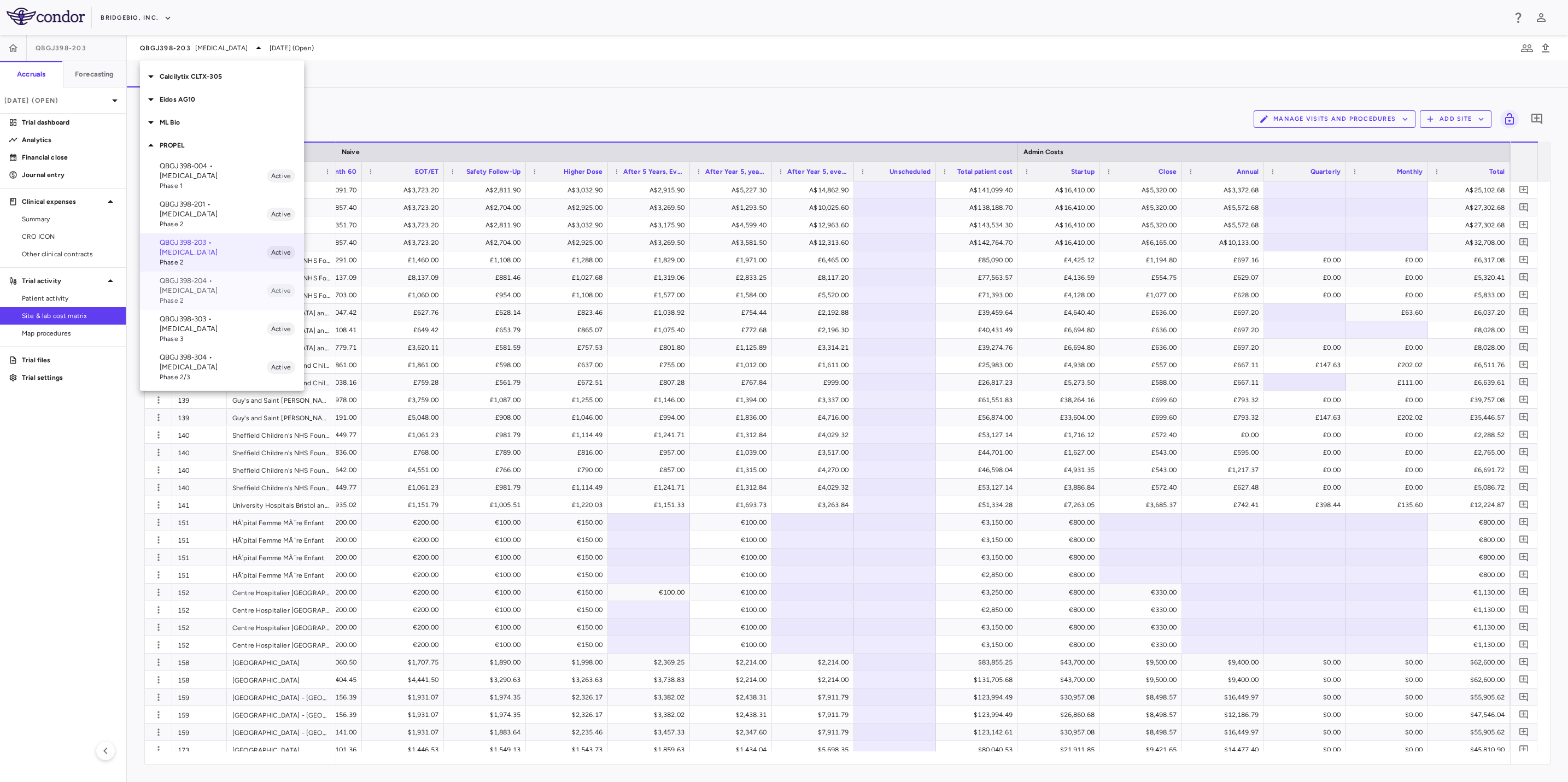
click at [206, 296] on span "Phase 2" at bounding box center [213, 300] width 107 height 10
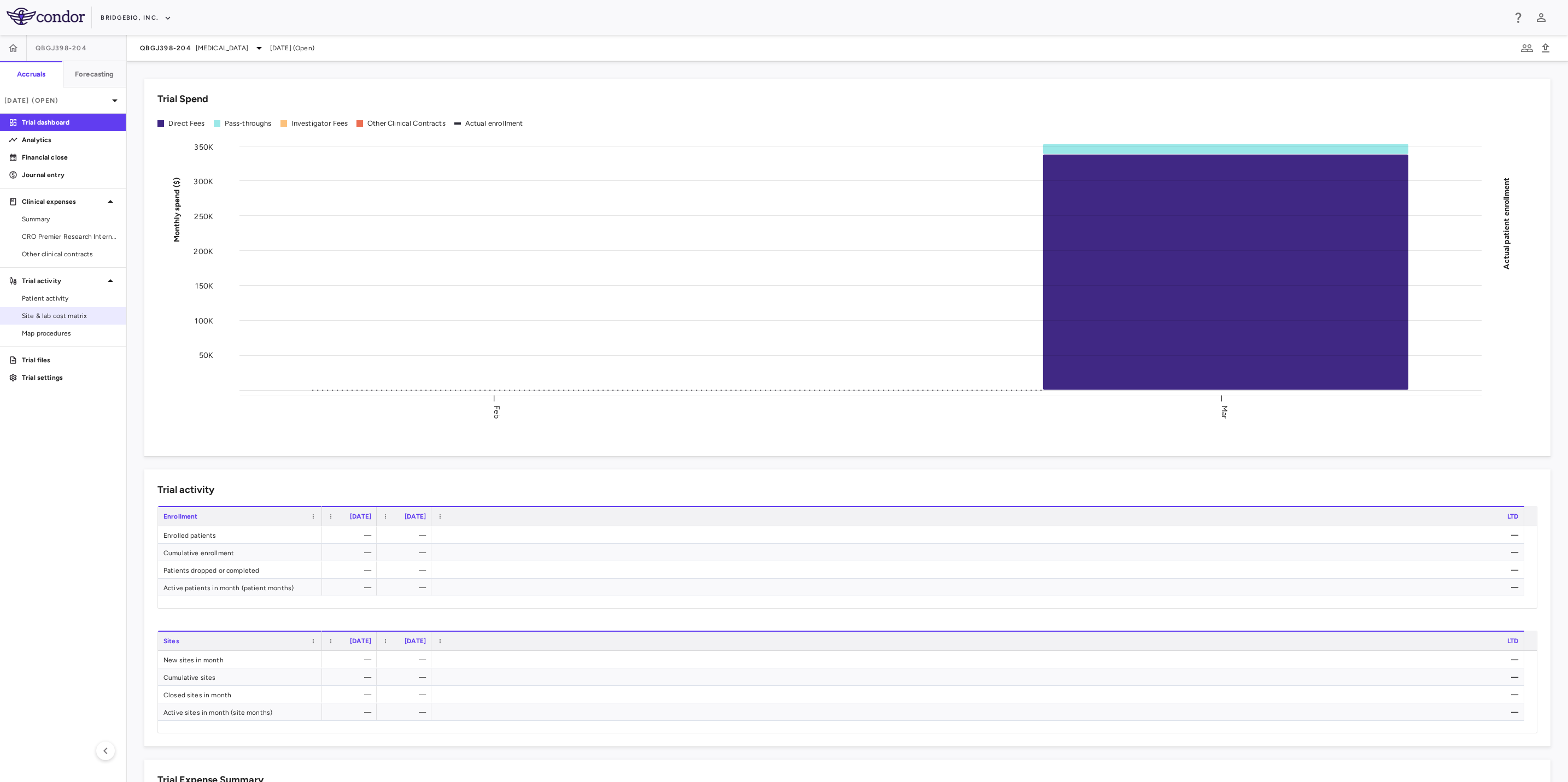
click at [65, 311] on span "Site & lab cost matrix" at bounding box center [69, 315] width 95 height 10
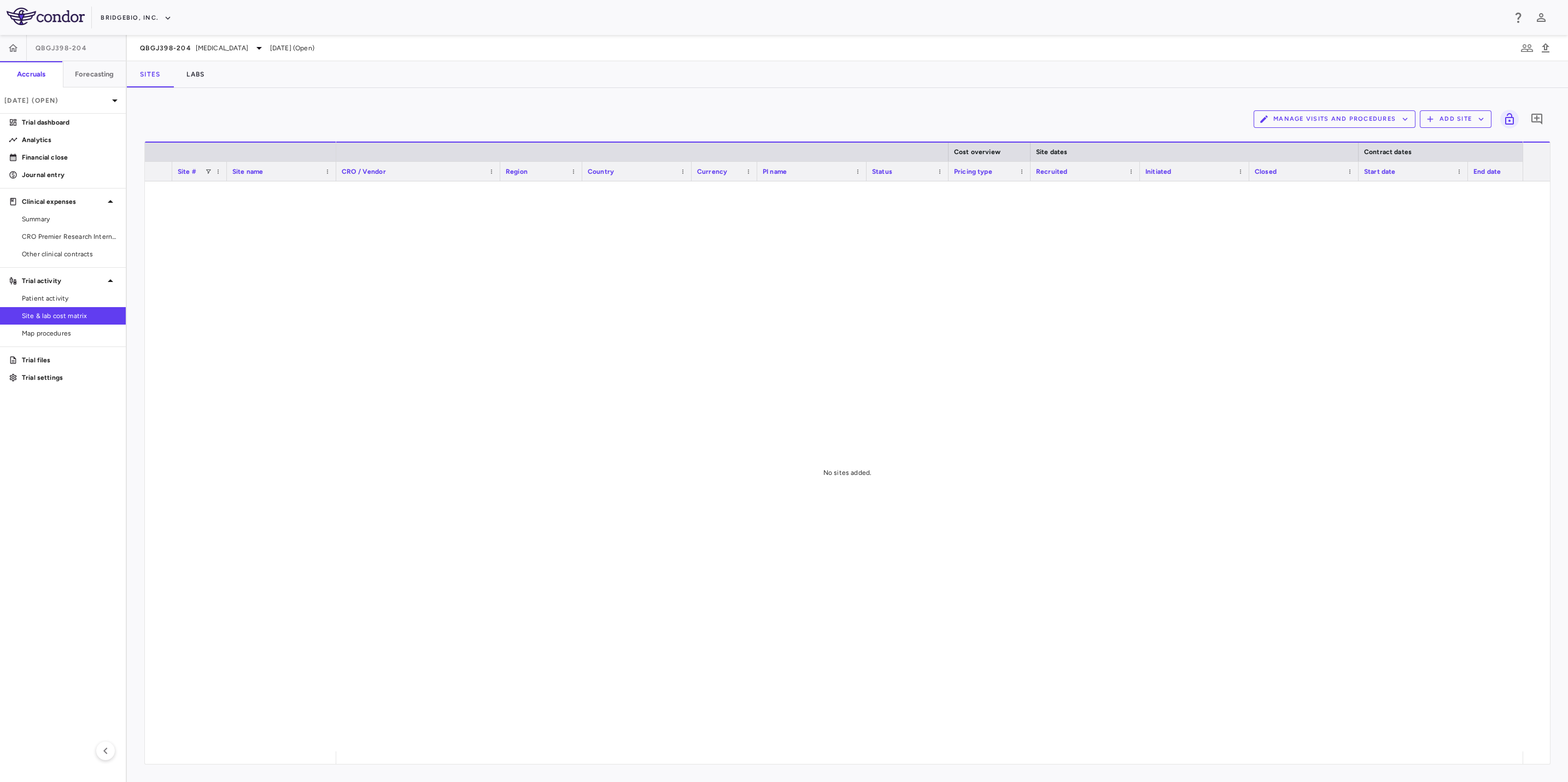
scroll to position [0, 546]
click at [253, 50] on icon at bounding box center [259, 48] width 13 height 13
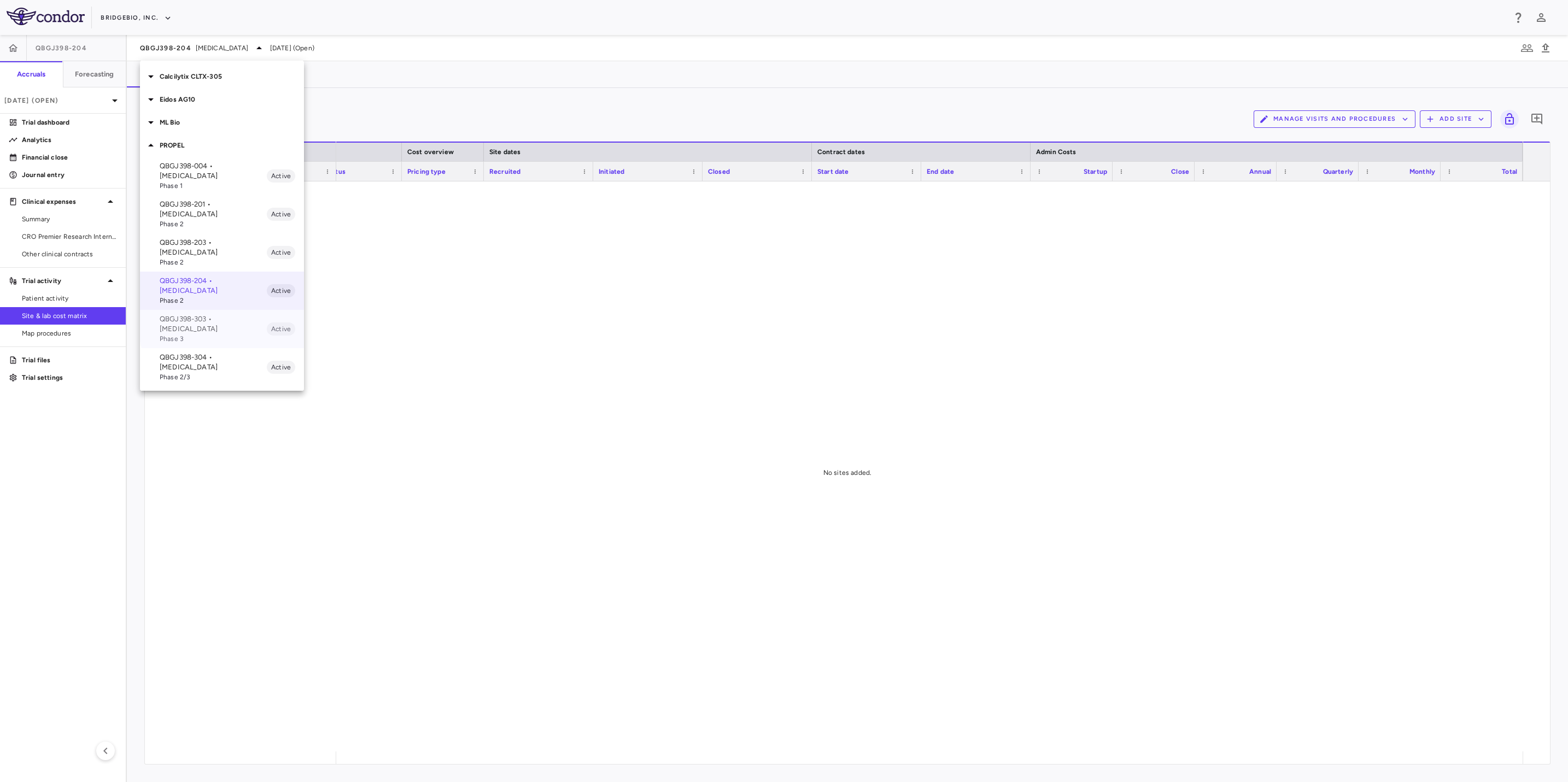
click at [237, 334] on span "Phase 3" at bounding box center [213, 339] width 107 height 10
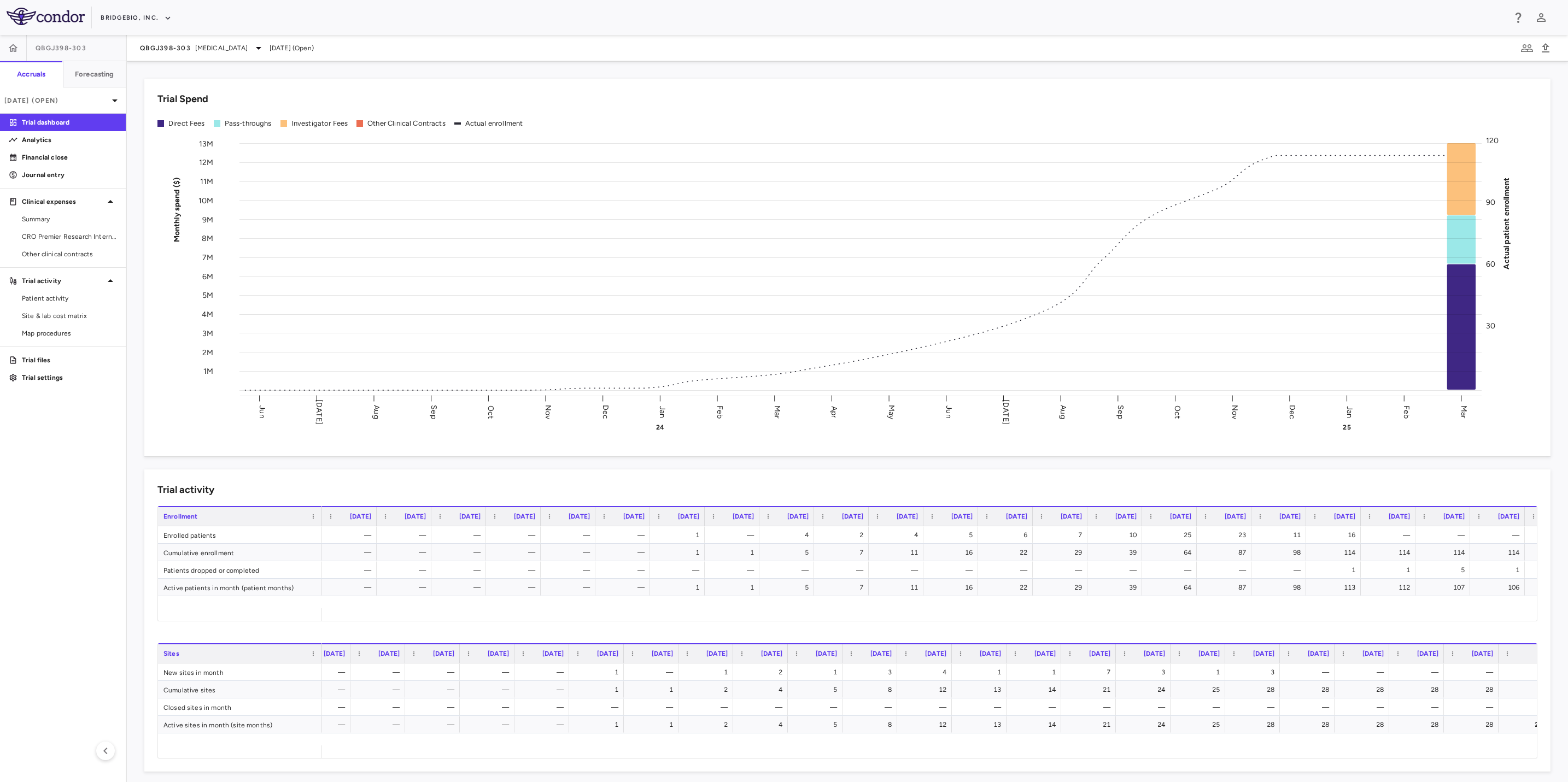
scroll to position [0, 55]
click at [76, 321] on span "Site & lab cost matrix" at bounding box center [69, 315] width 95 height 10
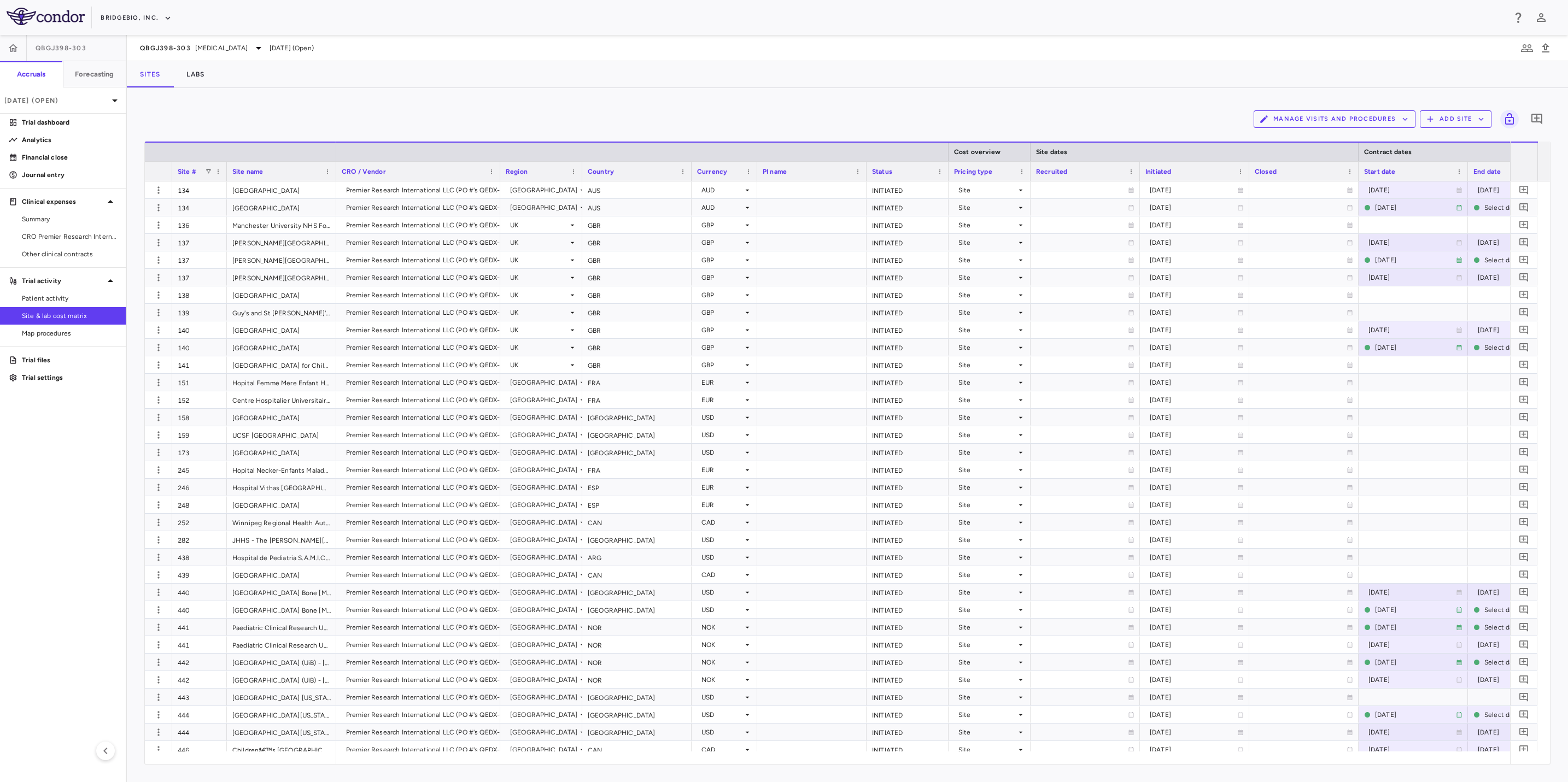
scroll to position [0, 948]
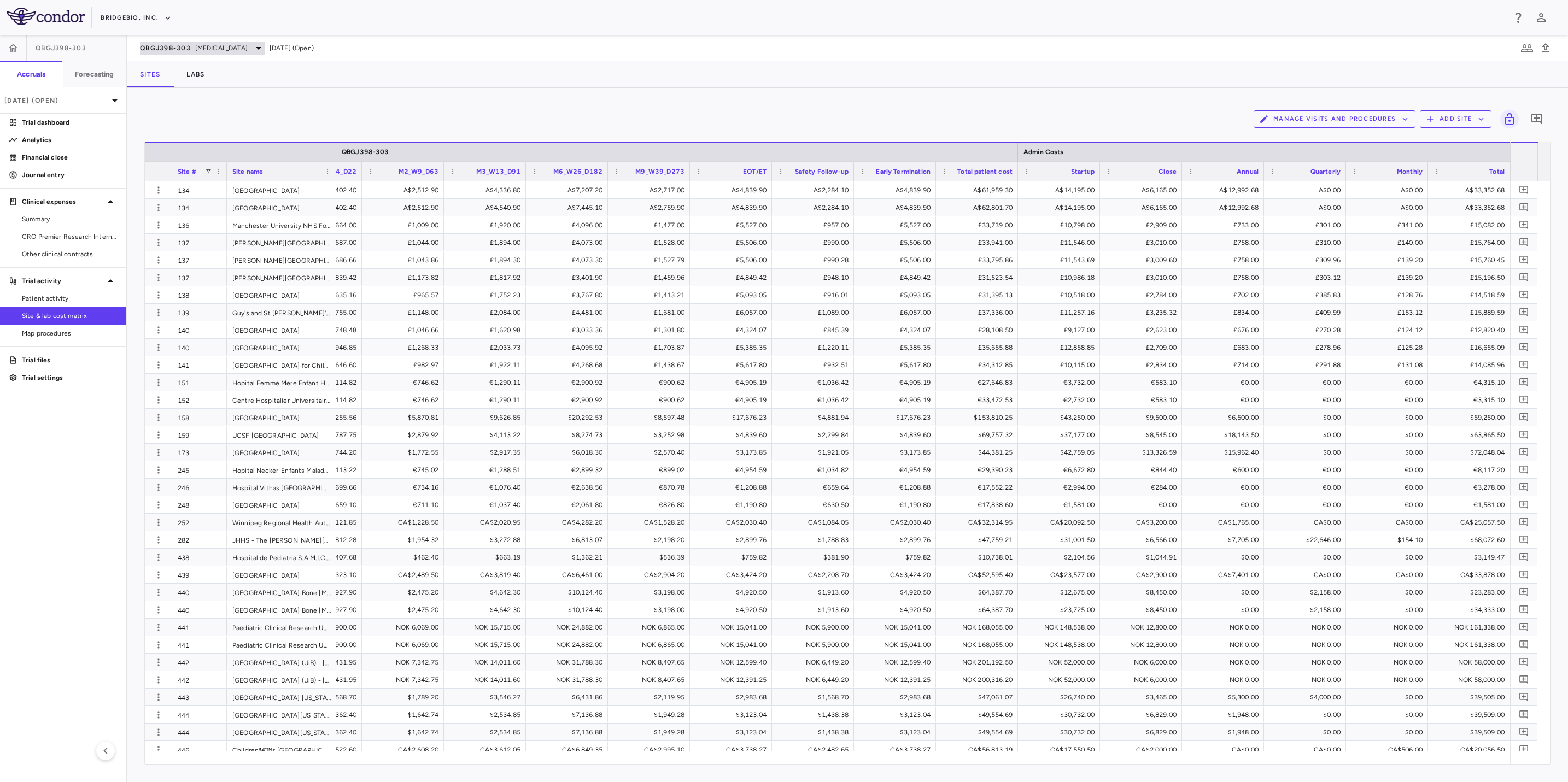
click at [252, 42] on icon at bounding box center [259, 48] width 13 height 13
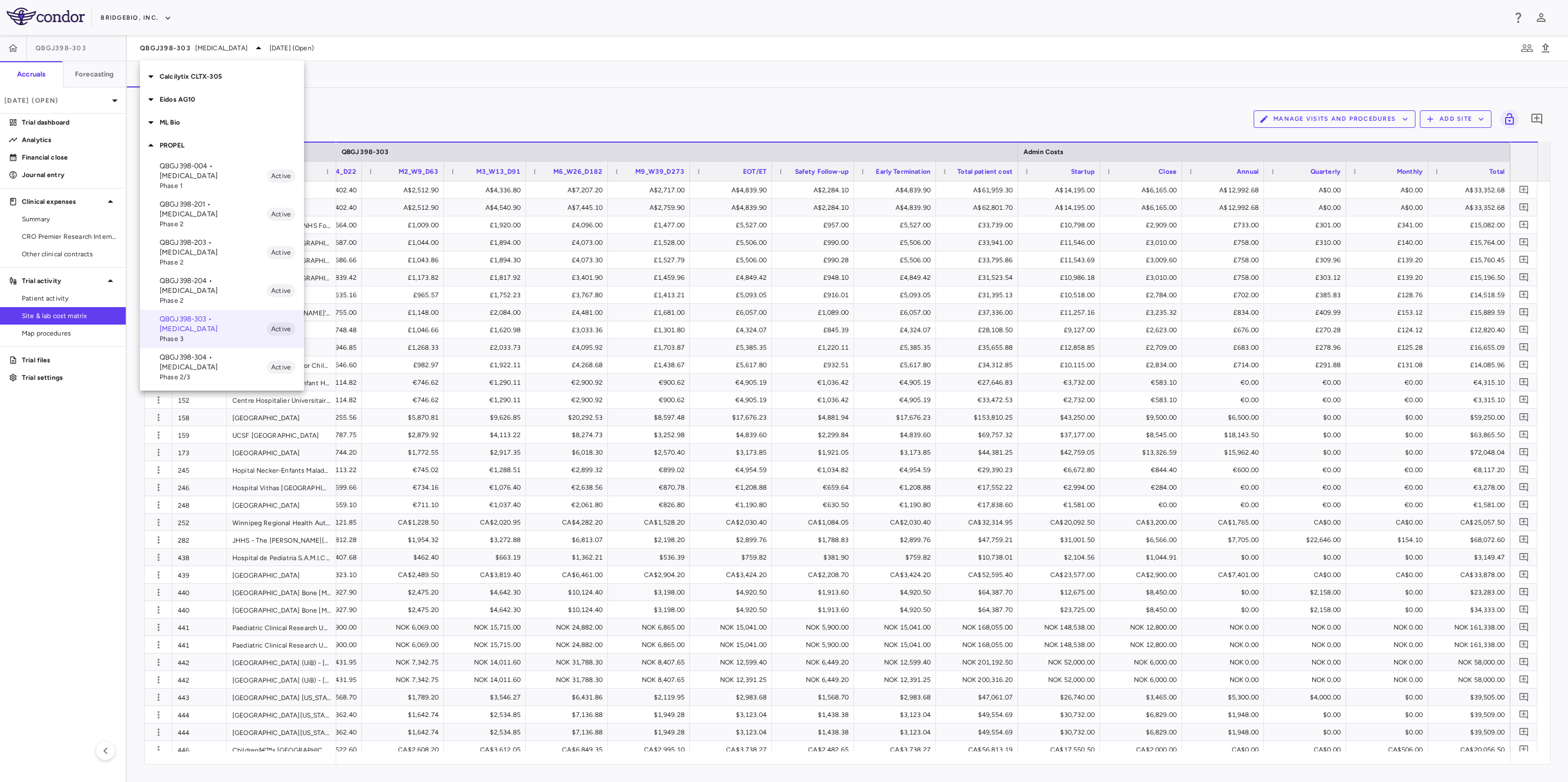
click at [220, 372] on span "Phase 2/3" at bounding box center [213, 377] width 107 height 10
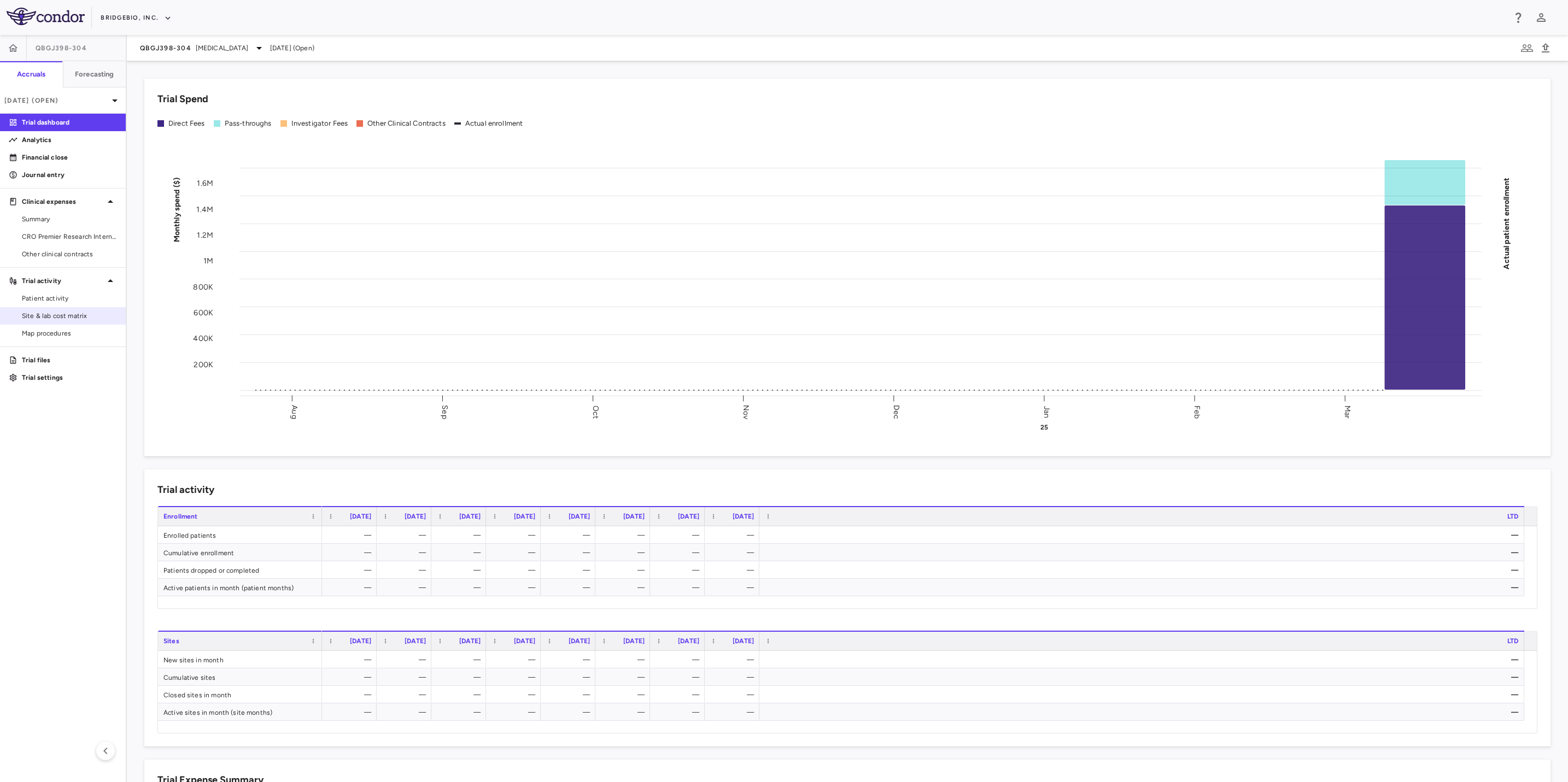
click at [72, 315] on span "Site & lab cost matrix" at bounding box center [69, 315] width 95 height 10
